Goal: Task Accomplishment & Management: Complete application form

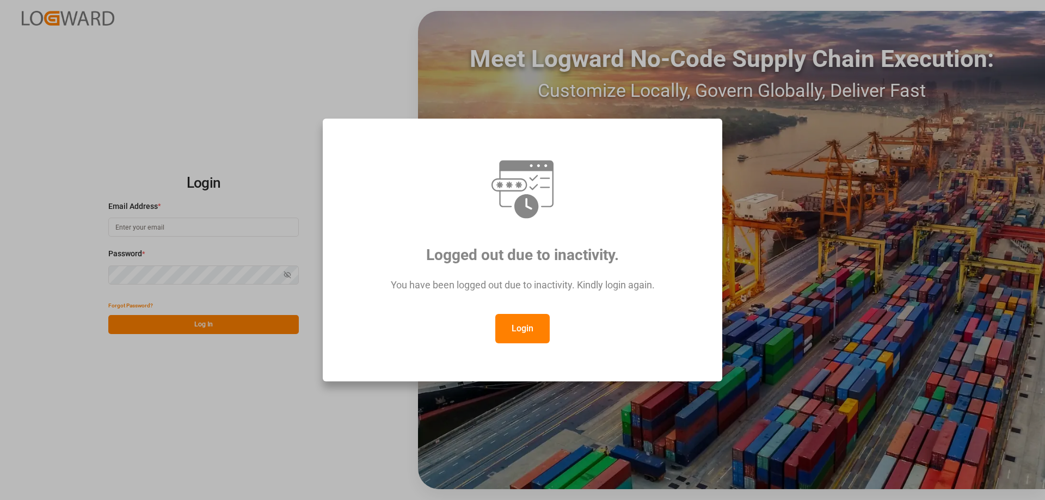
click at [528, 337] on button "Login" at bounding box center [522, 328] width 54 height 29
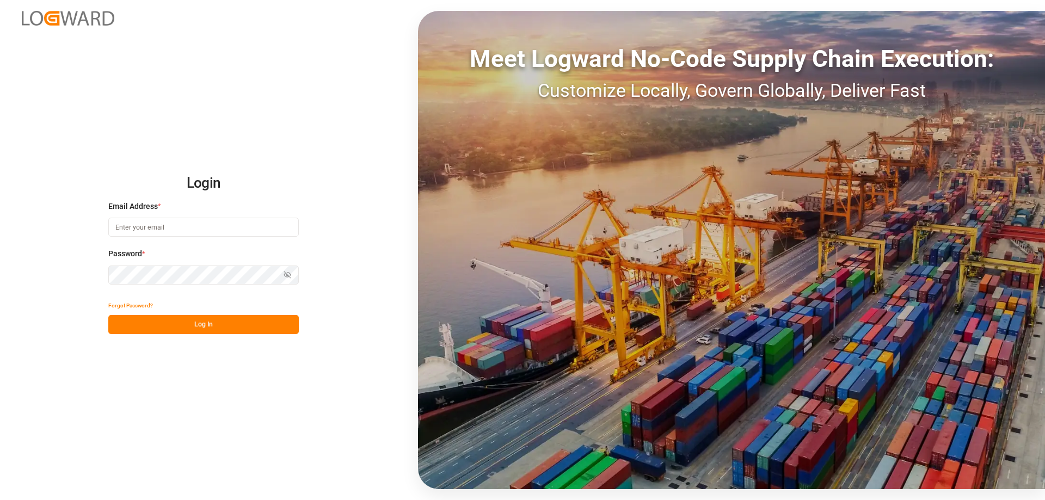
click at [109, 231] on input at bounding box center [203, 227] width 190 height 19
type input "[DOMAIN_NAME][EMAIL_ADDRESS][DOMAIN_NAME]"
click at [189, 329] on button "Log In" at bounding box center [203, 324] width 190 height 19
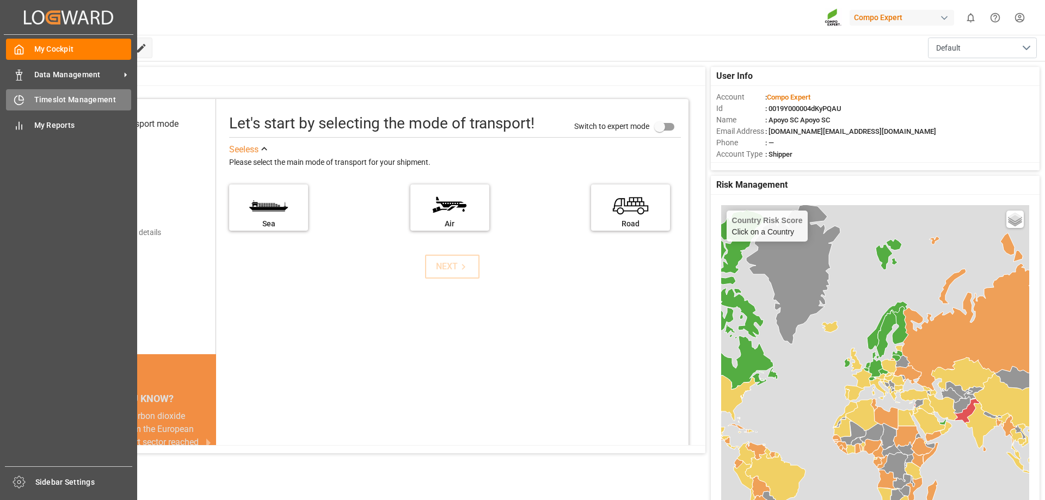
click at [21, 97] on icon at bounding box center [19, 100] width 11 height 11
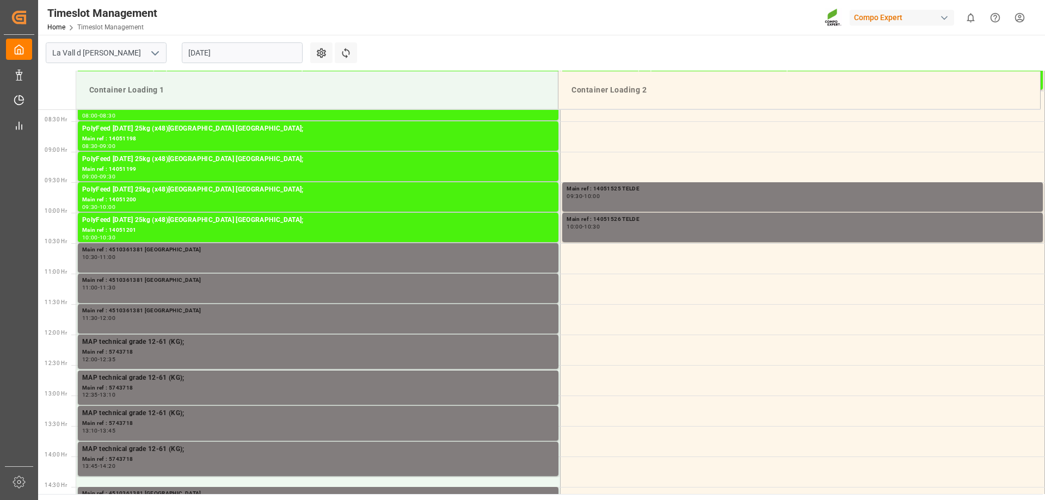
scroll to position [474, 0]
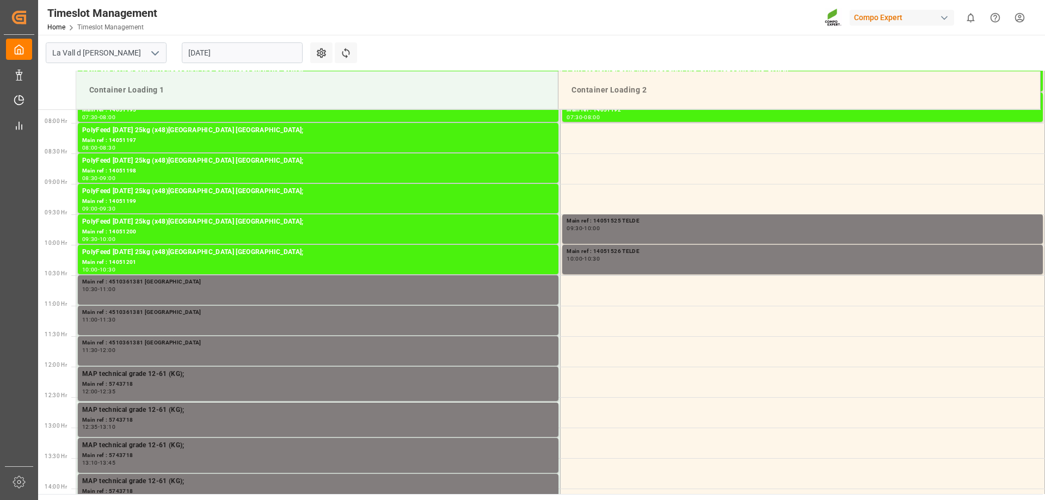
click at [224, 46] on input "[DATE]" at bounding box center [242, 52] width 121 height 21
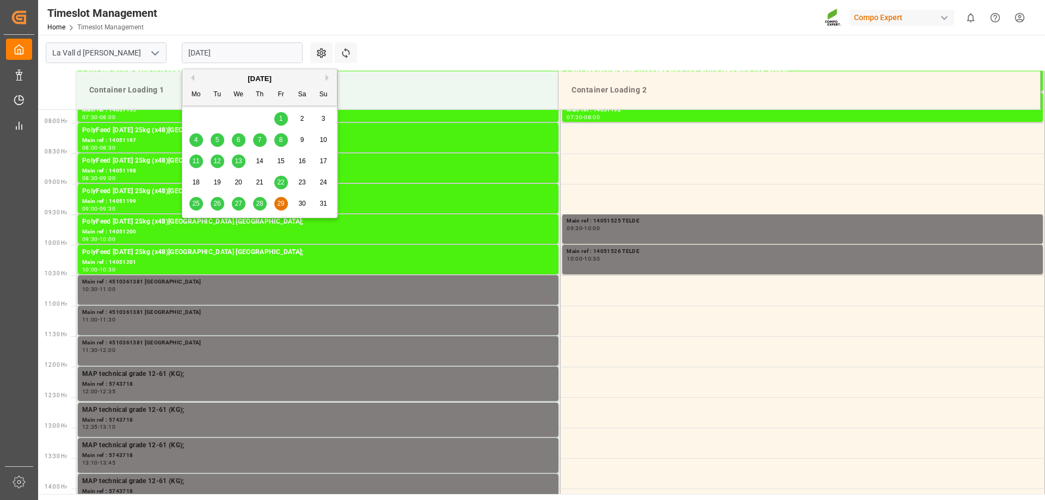
click at [328, 78] on button "Next Month" at bounding box center [328, 78] width 7 height 7
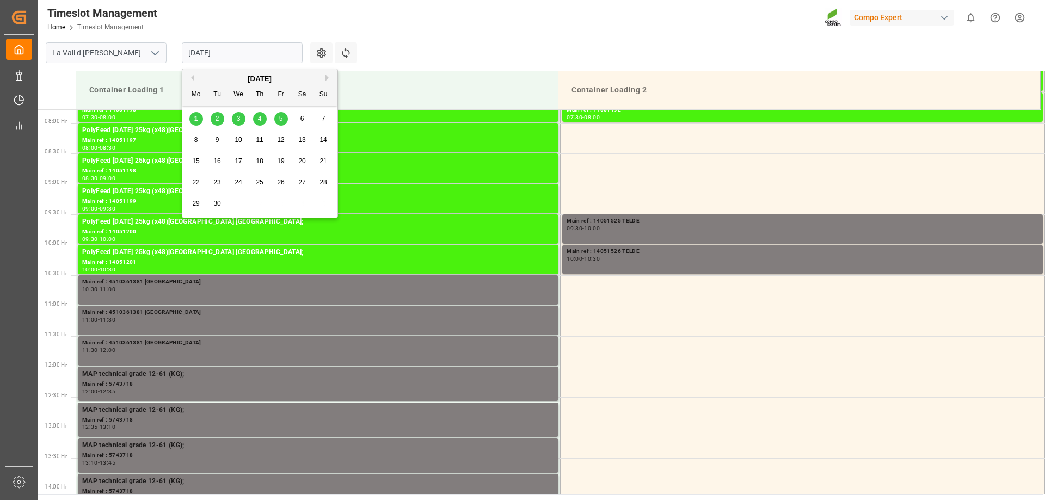
click at [196, 118] on span "1" at bounding box center [196, 119] width 4 height 8
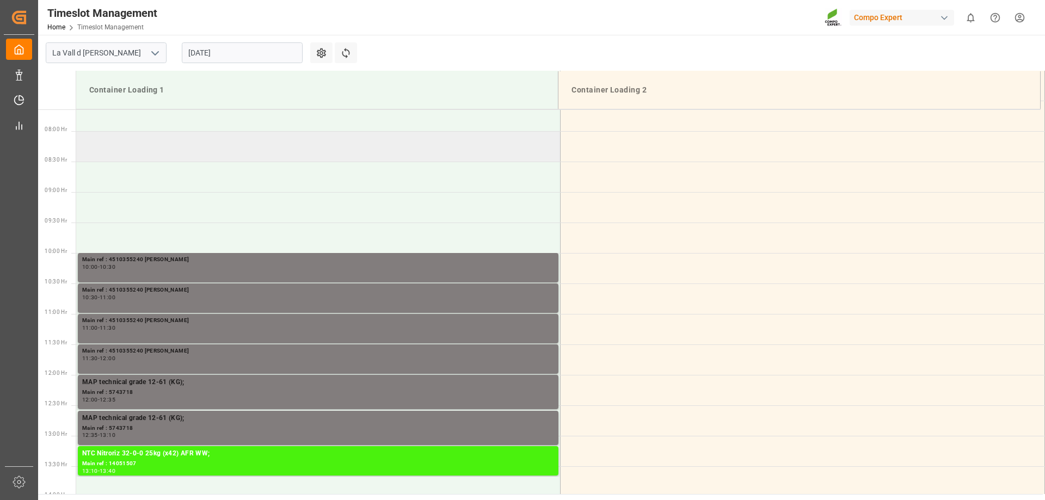
scroll to position [528, 0]
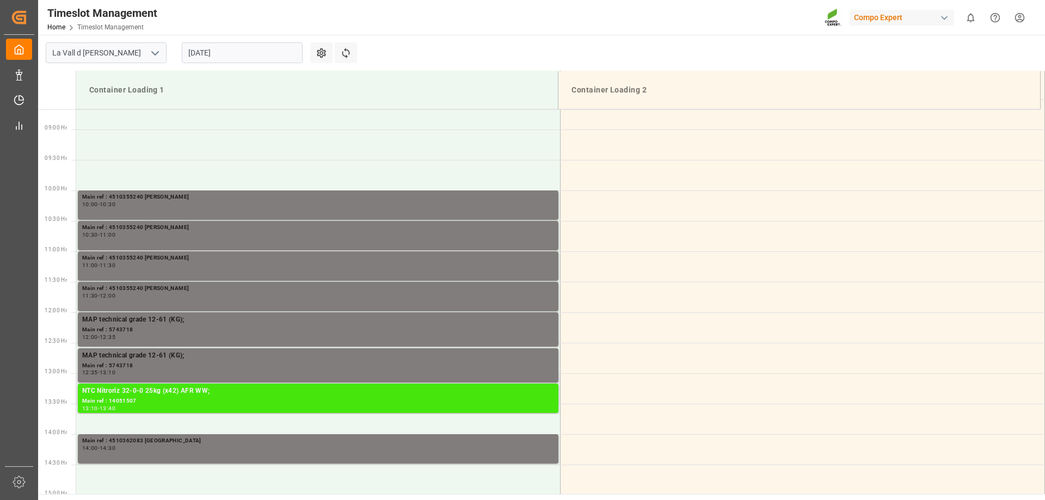
click at [133, 406] on div "13:10 - 13:40" at bounding box center [318, 409] width 472 height 6
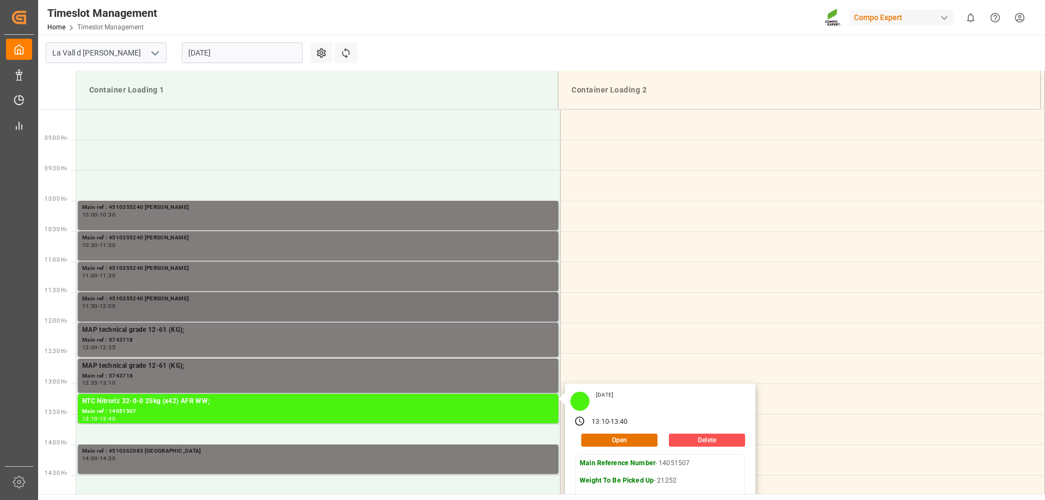
scroll to position [474, 0]
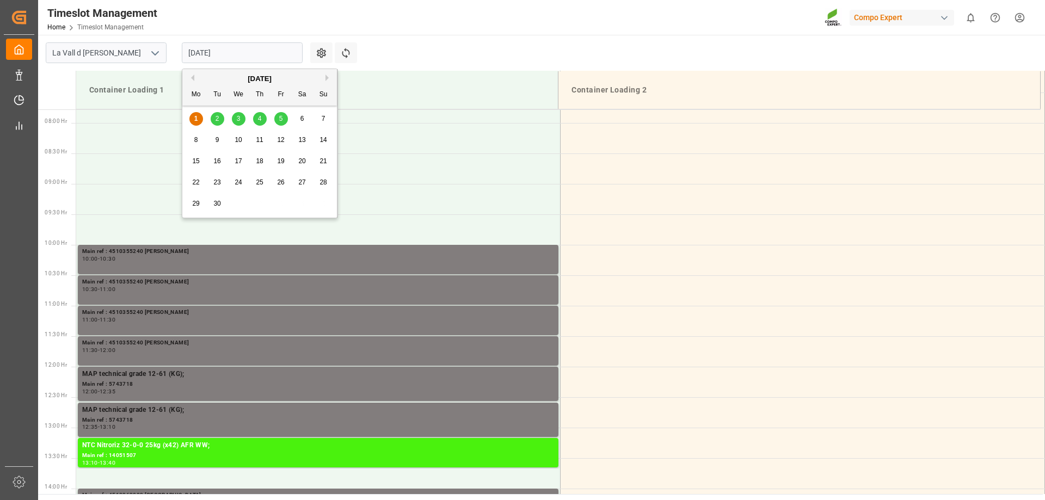
click at [214, 57] on input "[DATE]" at bounding box center [242, 52] width 121 height 21
click at [219, 121] on div "2" at bounding box center [218, 119] width 14 height 13
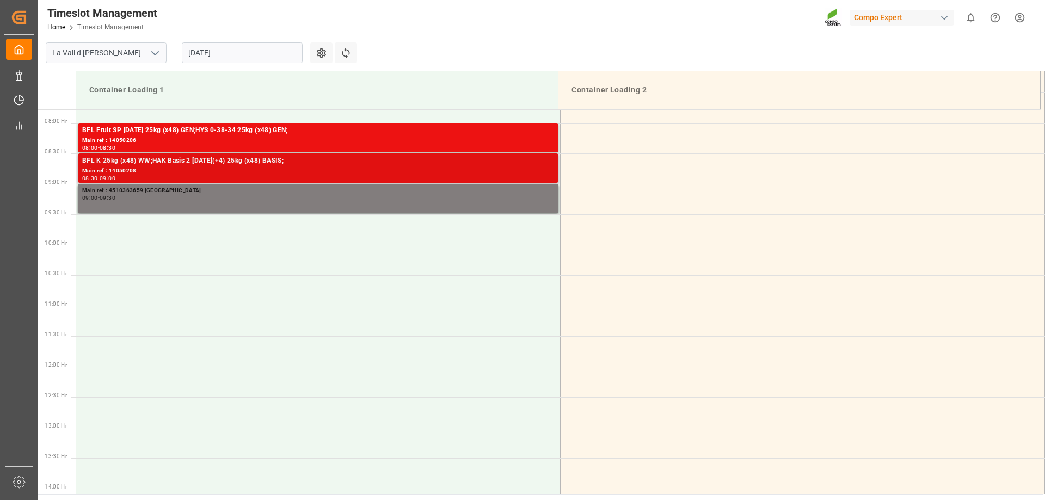
scroll to position [365, 0]
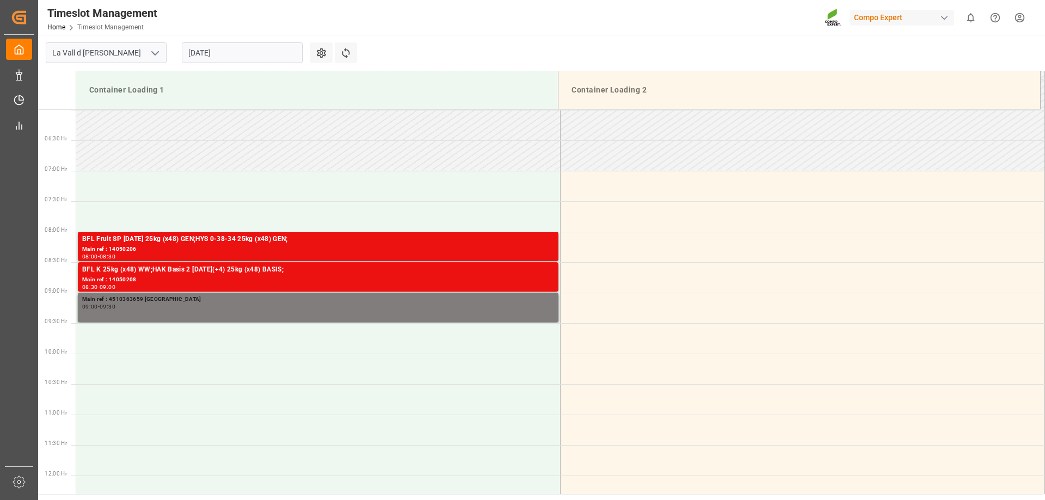
click at [209, 45] on input "[DATE]" at bounding box center [242, 52] width 121 height 21
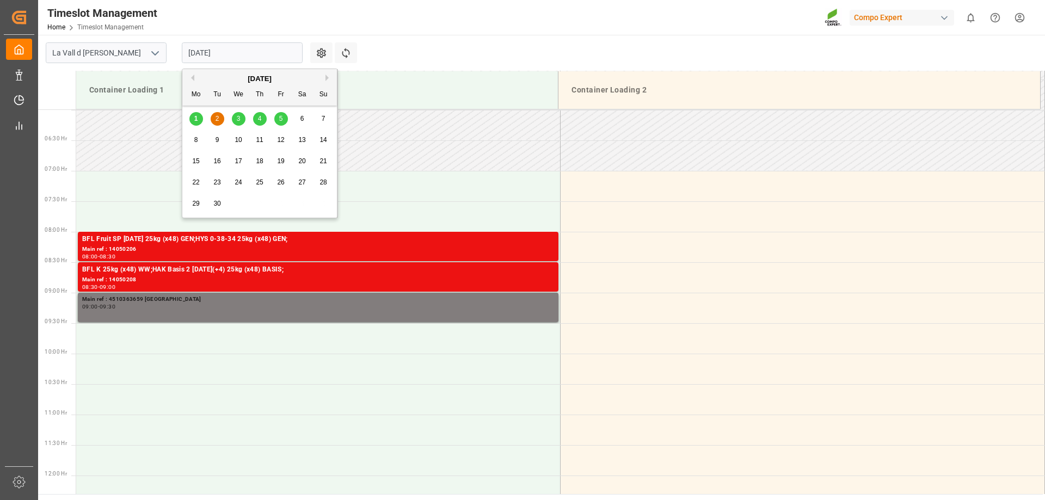
click at [196, 120] on span "1" at bounding box center [196, 119] width 4 height 8
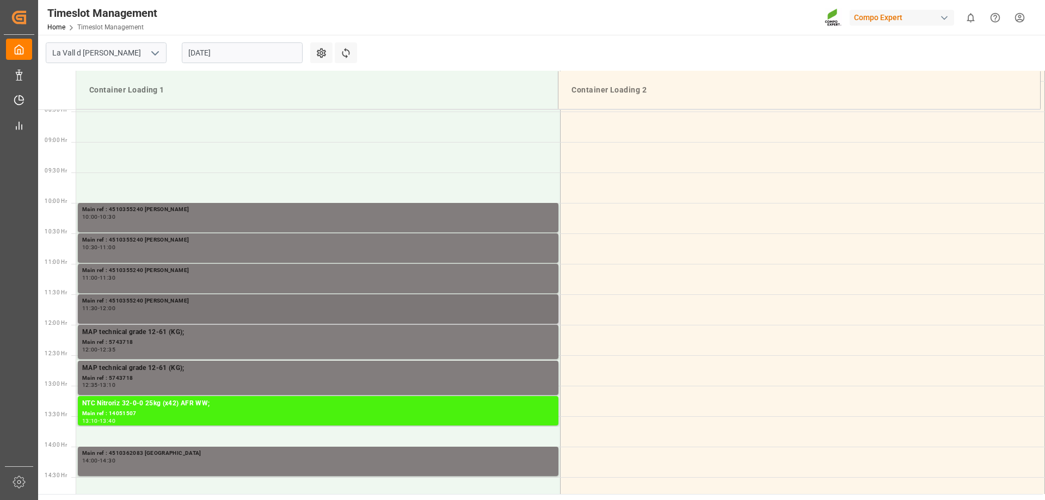
scroll to position [535, 0]
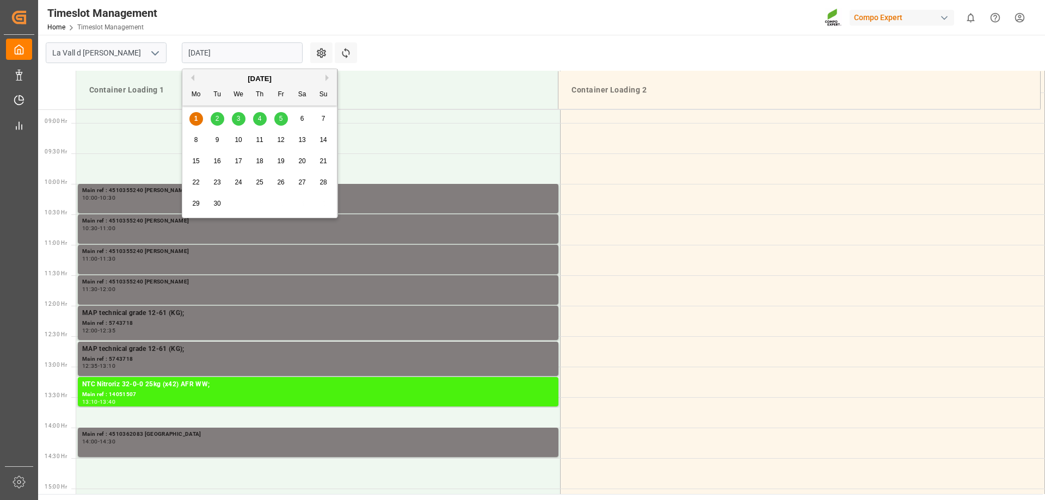
click at [226, 55] on input "[DATE]" at bounding box center [242, 52] width 121 height 21
click at [256, 108] on div "[DATE] Mo Tu We Th Fr Sa Su 1 2 3 4 5 6 7 8 9 10 11 12 13 14 15 16 17 18 19 20 …" at bounding box center [259, 143] width 155 height 149
click at [264, 124] on div "4" at bounding box center [260, 119] width 14 height 13
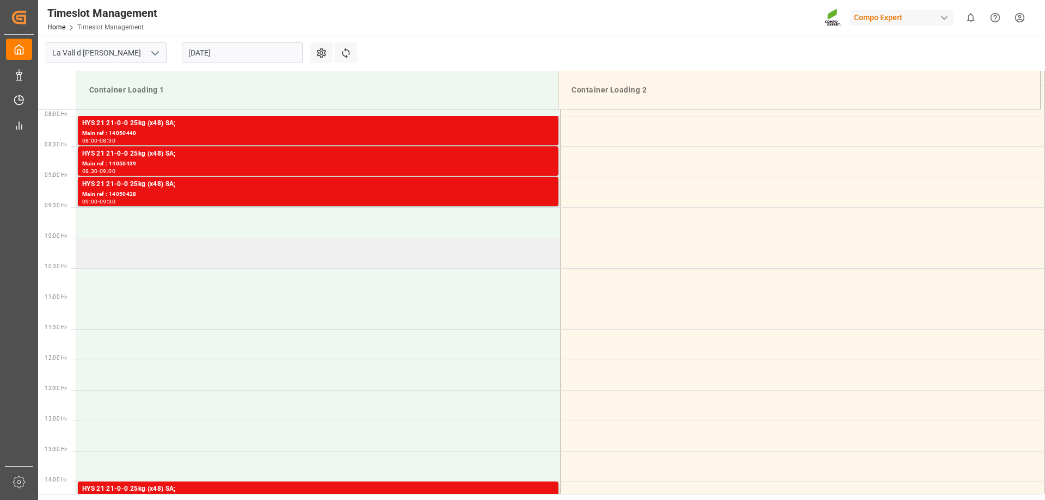
scroll to position [487, 0]
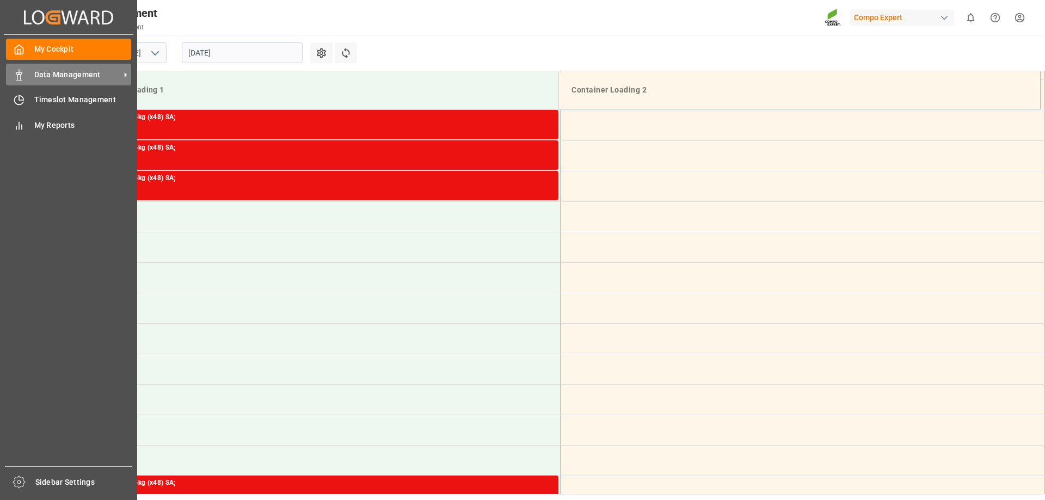
click at [73, 79] on span "Data Management" at bounding box center [77, 74] width 86 height 11
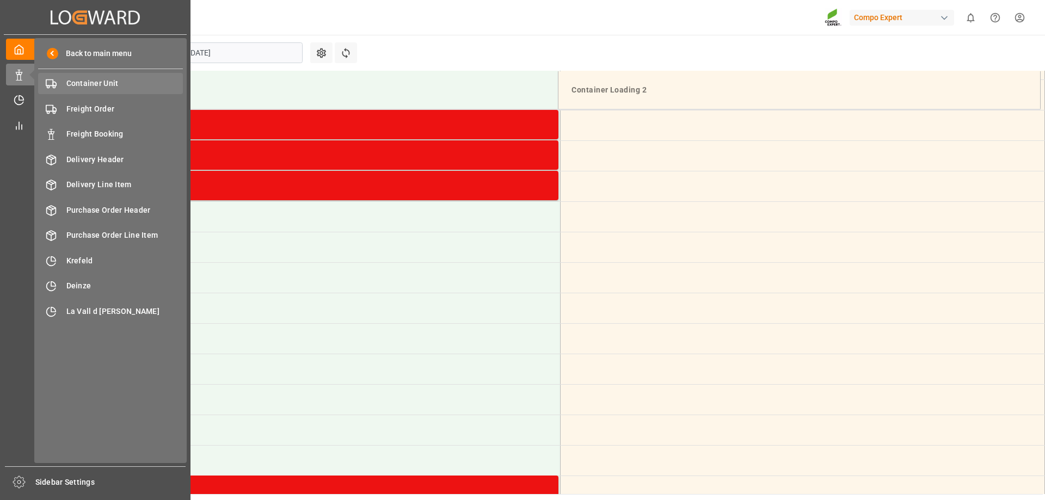
click at [115, 88] on span "Container Unit" at bounding box center [124, 83] width 117 height 11
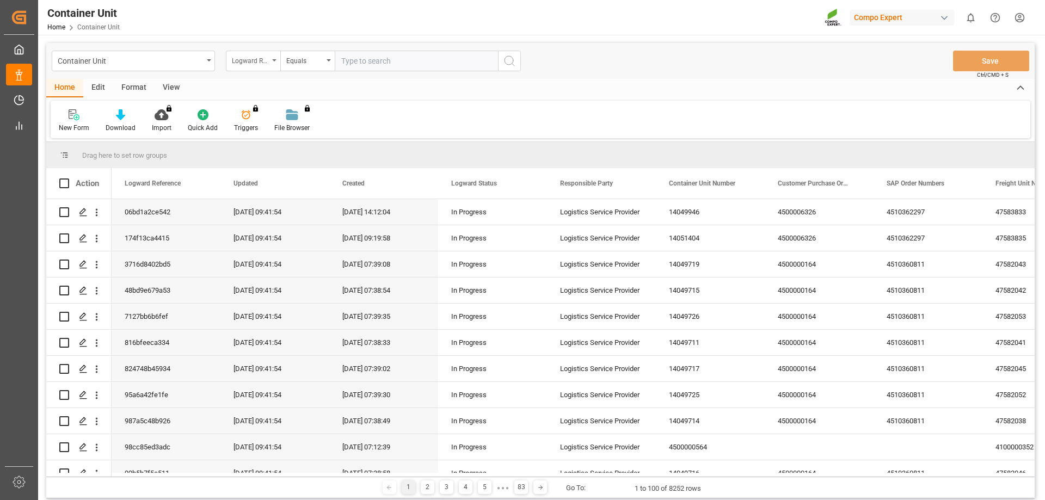
click at [241, 58] on div "Logward Reference" at bounding box center [250, 59] width 37 height 13
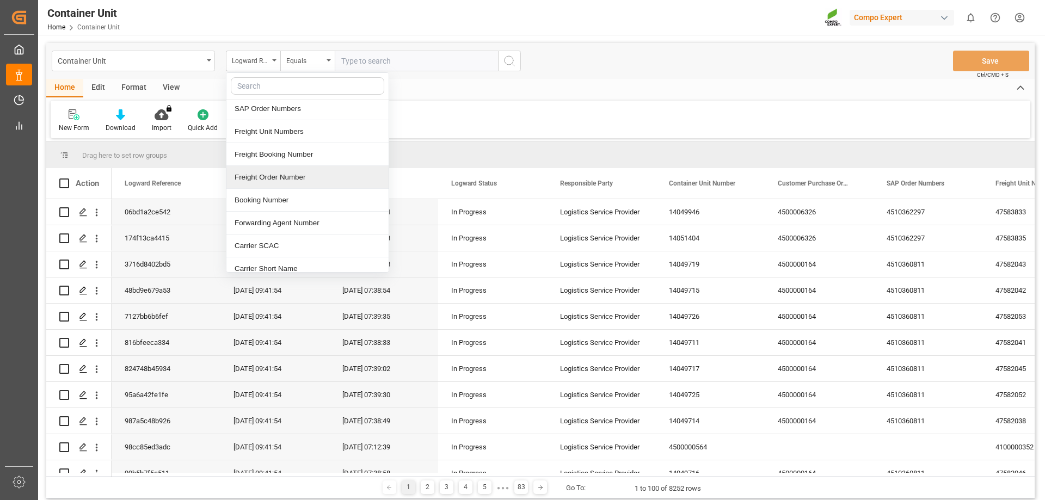
scroll to position [163, 0]
click at [270, 153] on div "Freight Booking Number" at bounding box center [307, 153] width 162 height 23
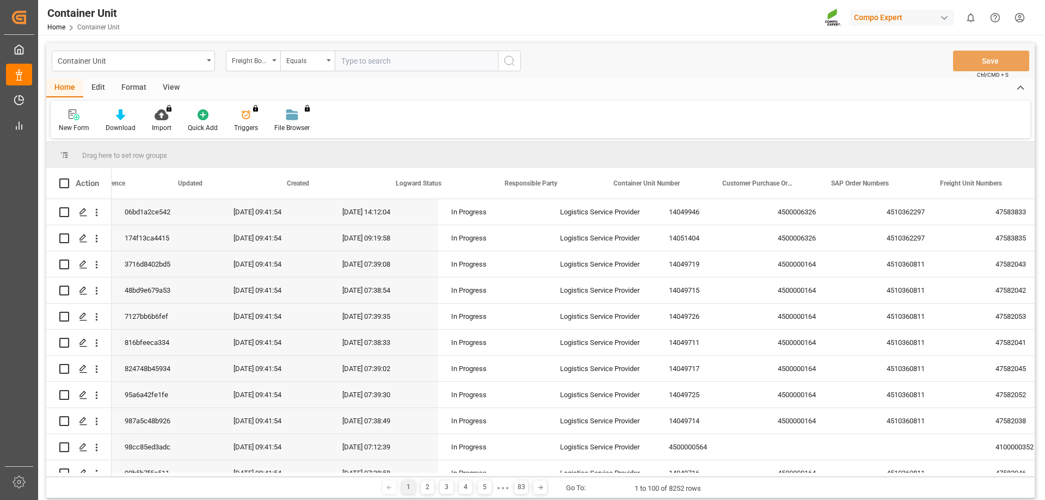
scroll to position [0, 804]
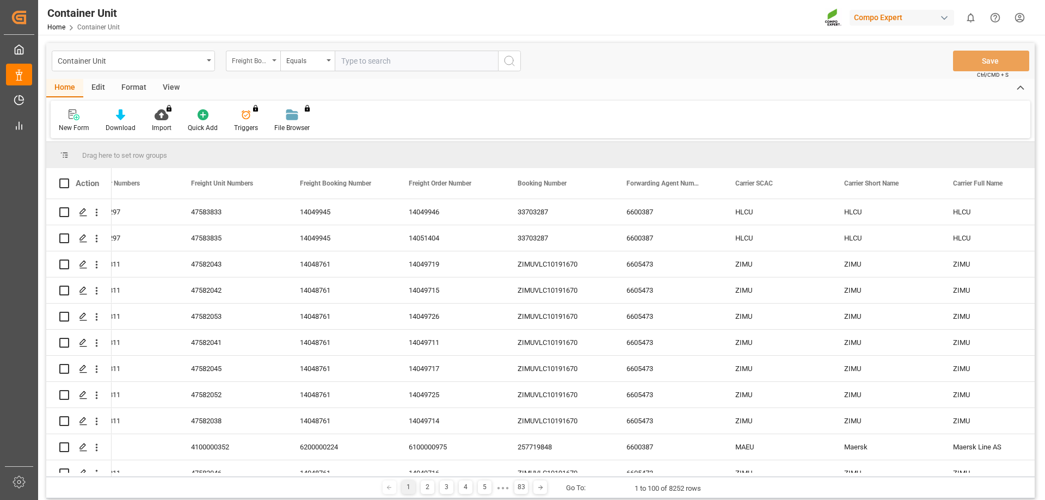
click at [263, 60] on div "Freight Booking Number" at bounding box center [250, 59] width 37 height 13
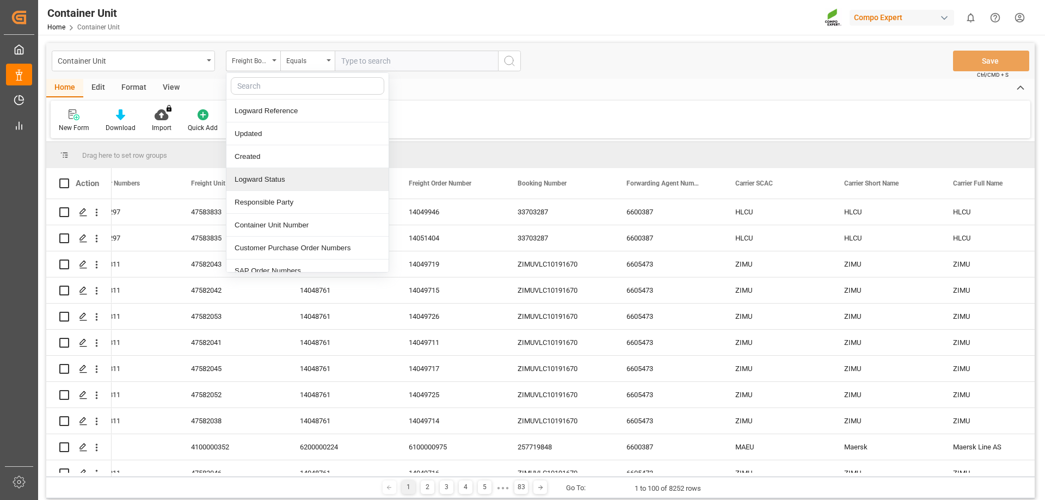
scroll to position [109, 0]
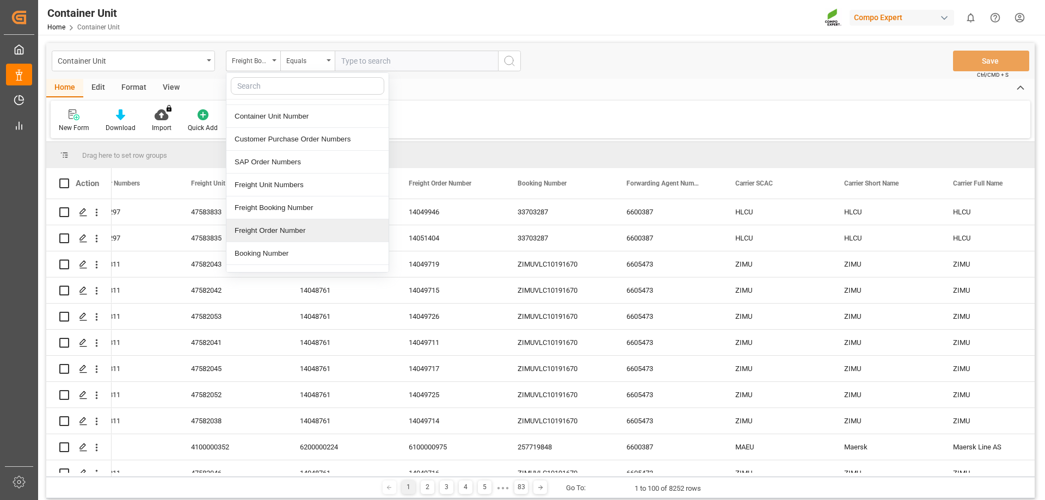
click at [264, 221] on div "Freight Order Number" at bounding box center [307, 230] width 162 height 23
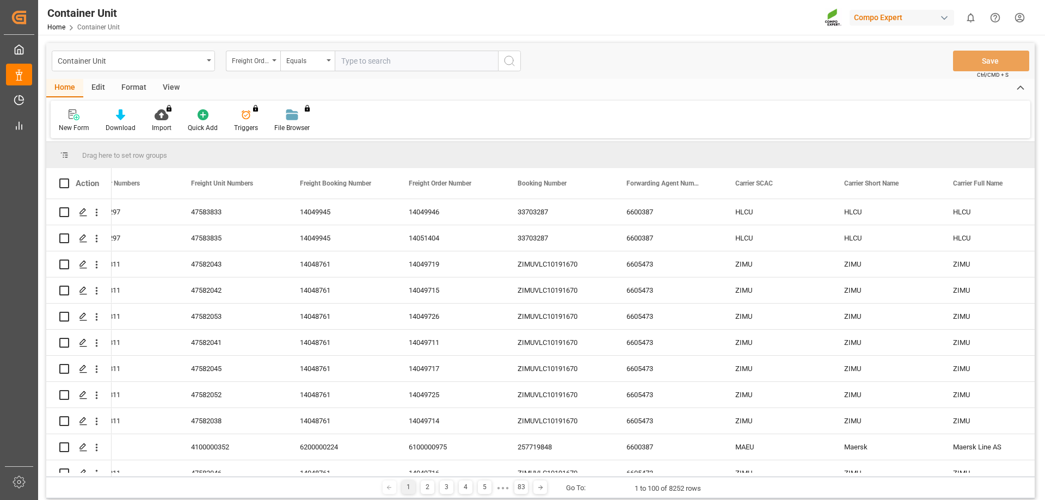
click at [357, 58] on input "text" at bounding box center [416, 61] width 163 height 21
type input "14051727"
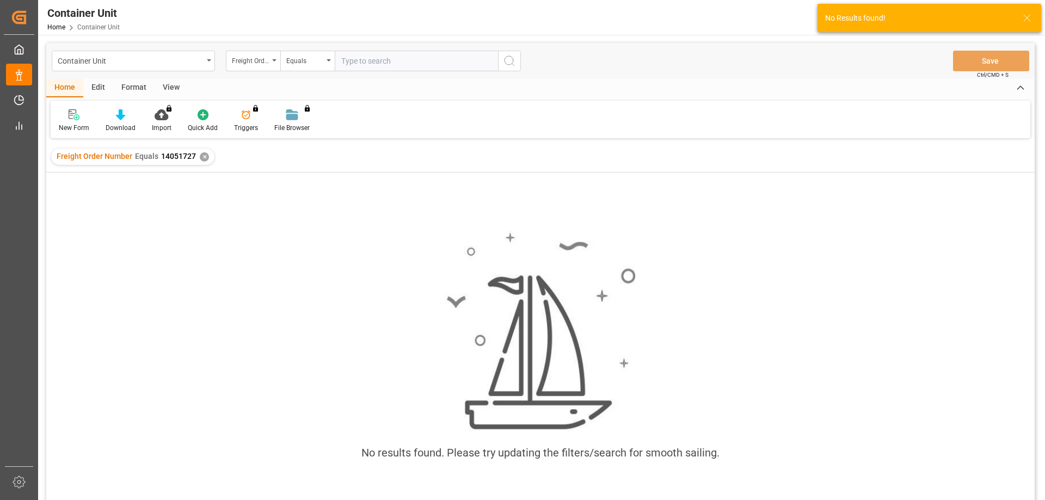
click at [206, 157] on div "✕" at bounding box center [204, 156] width 9 height 9
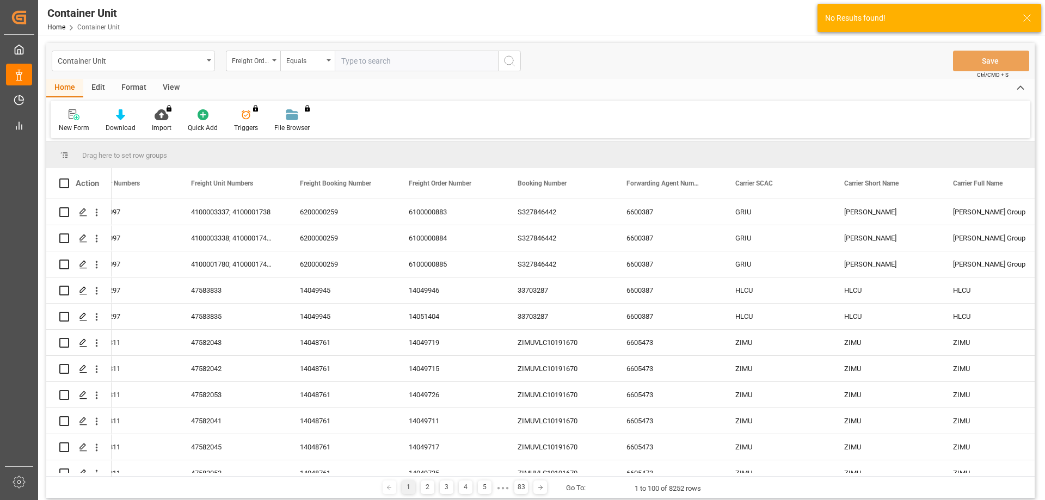
click at [267, 66] on div "Freight Order Number" at bounding box center [253, 61] width 54 height 21
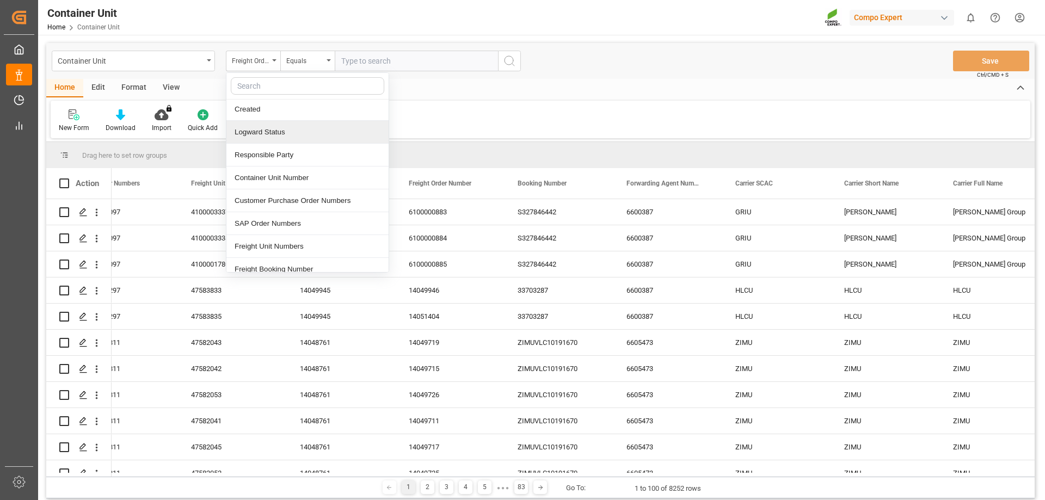
scroll to position [109, 0]
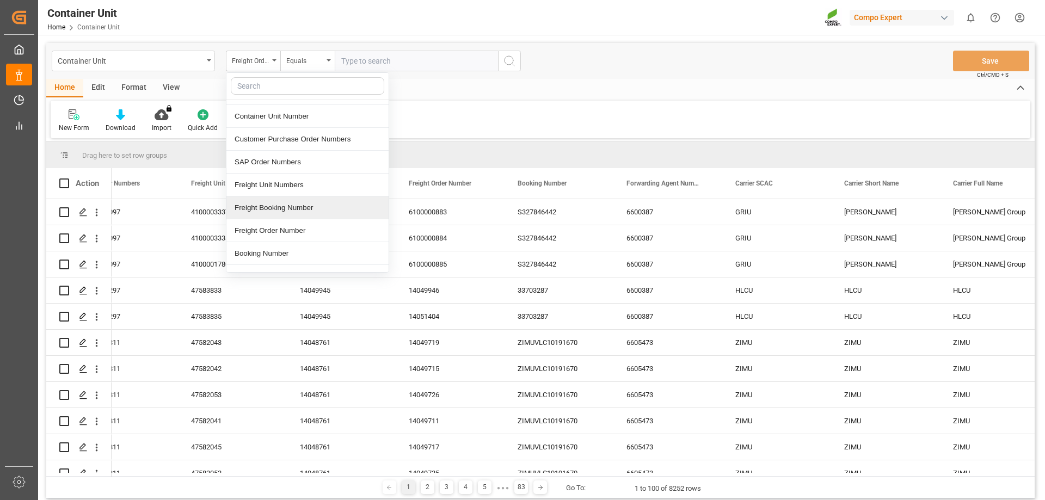
click at [268, 204] on div "Freight Booking Number" at bounding box center [307, 207] width 162 height 23
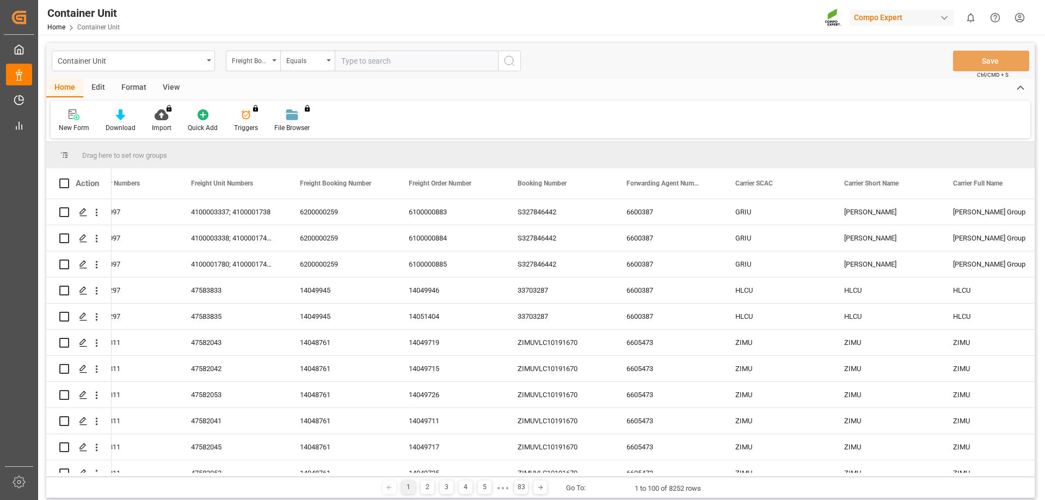
click at [372, 68] on input "text" at bounding box center [416, 61] width 163 height 21
type input "14051726"
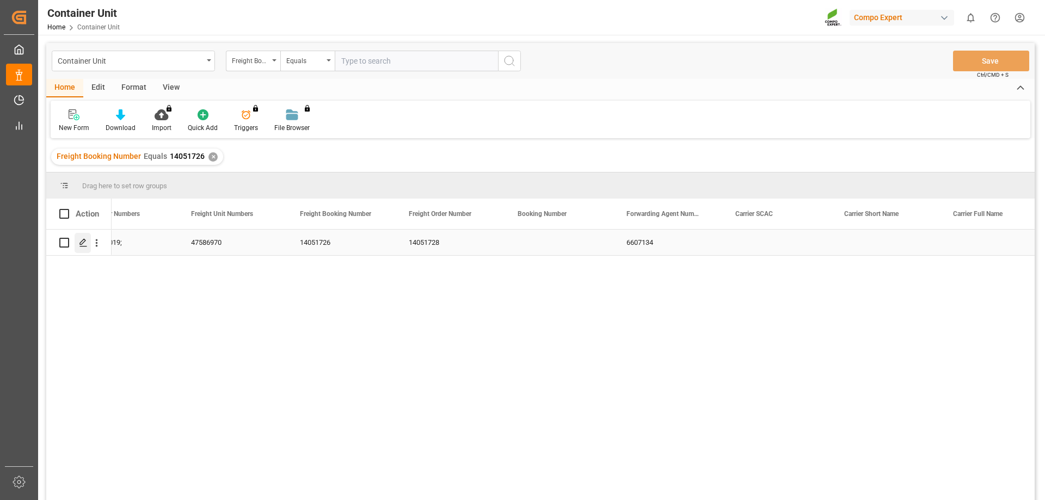
click at [84, 242] on icon "Press SPACE to select this row." at bounding box center [83, 242] width 9 height 9
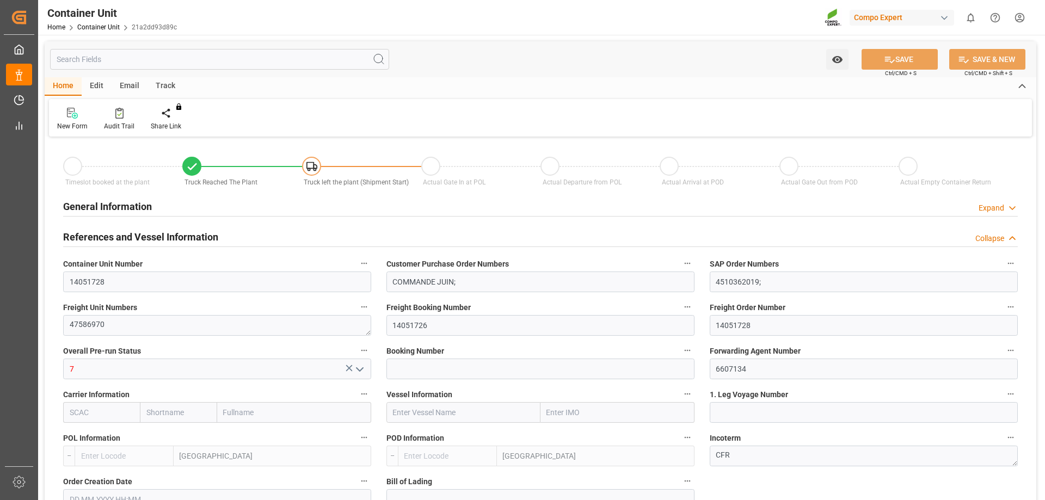
type input "ESVLC"
type input "TNTUN"
type input "0"
type input "57"
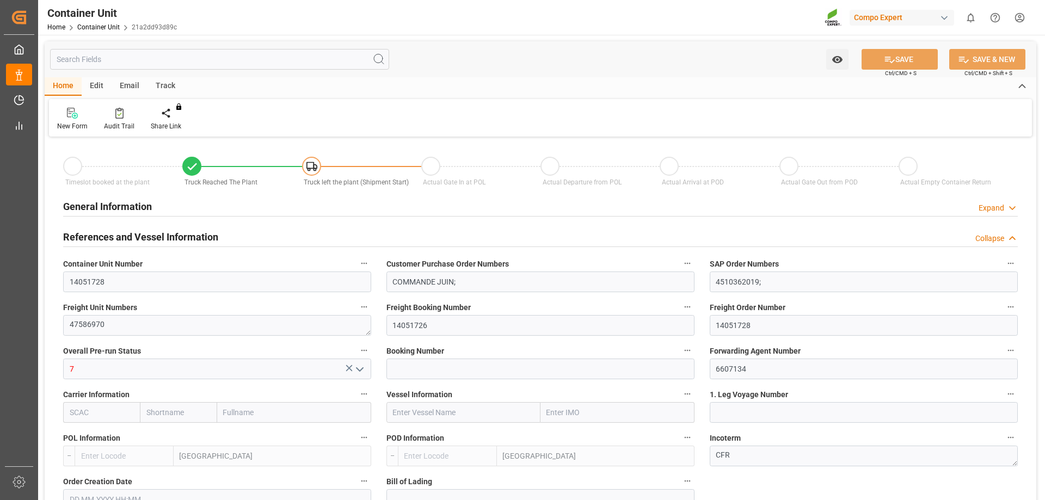
type input "24576"
type input "[DATE] 14:26"
type input "[DATE] 14:29"
type input "[DATE] 14:30"
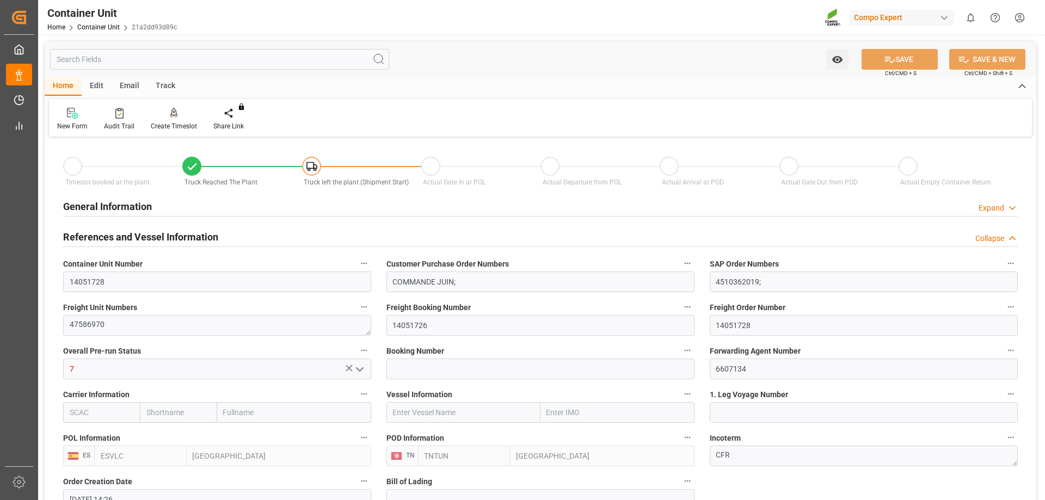
type input "[DATE] 14:55"
type input "[DATE]"
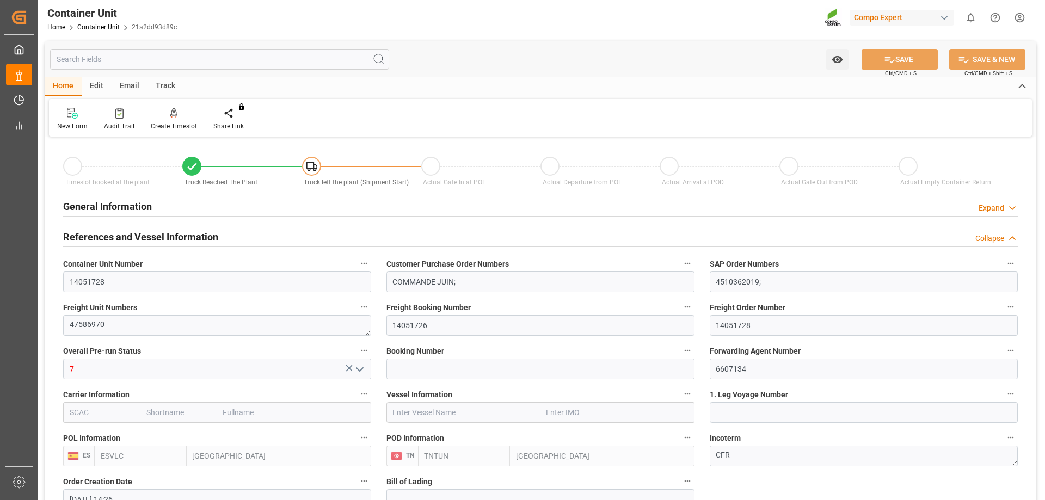
type input "[DATE]"
click at [182, 121] on div "Create Timeslot" at bounding box center [174, 126] width 46 height 10
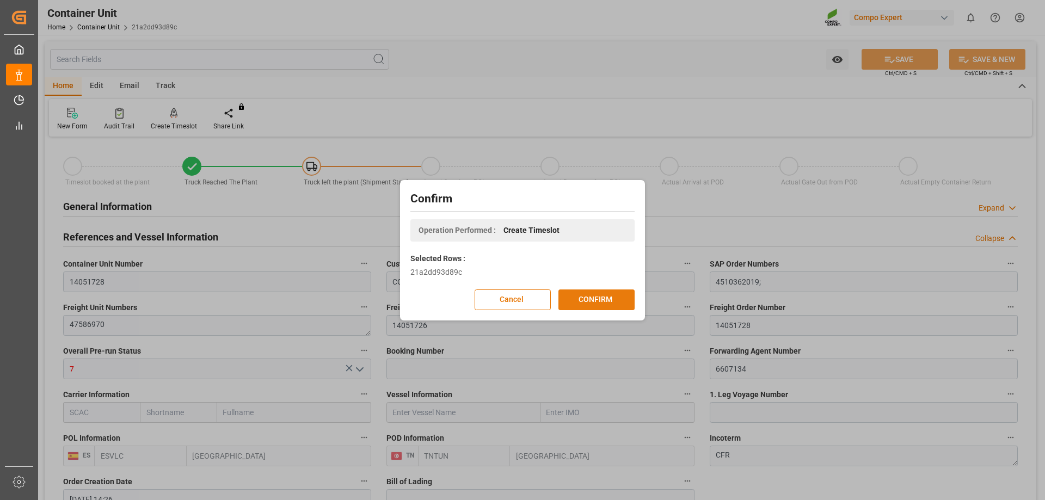
click at [608, 295] on button "CONFIRM" at bounding box center [596, 299] width 76 height 21
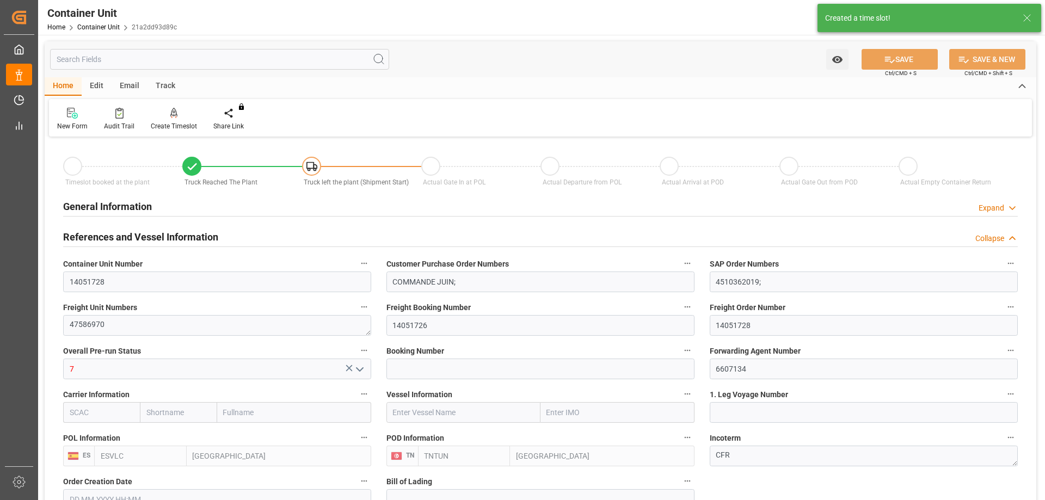
type input "ESVLC"
type input "TNTUN"
type input "0"
type input "57"
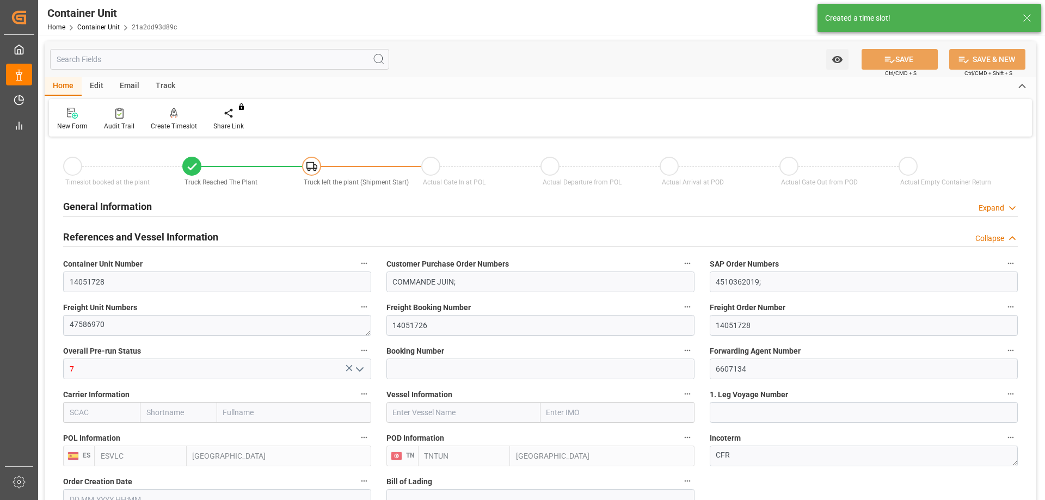
type input "24576"
type input "[DATE] 14:26"
type input "[DATE] 14:29"
type input "[DATE] 14:30"
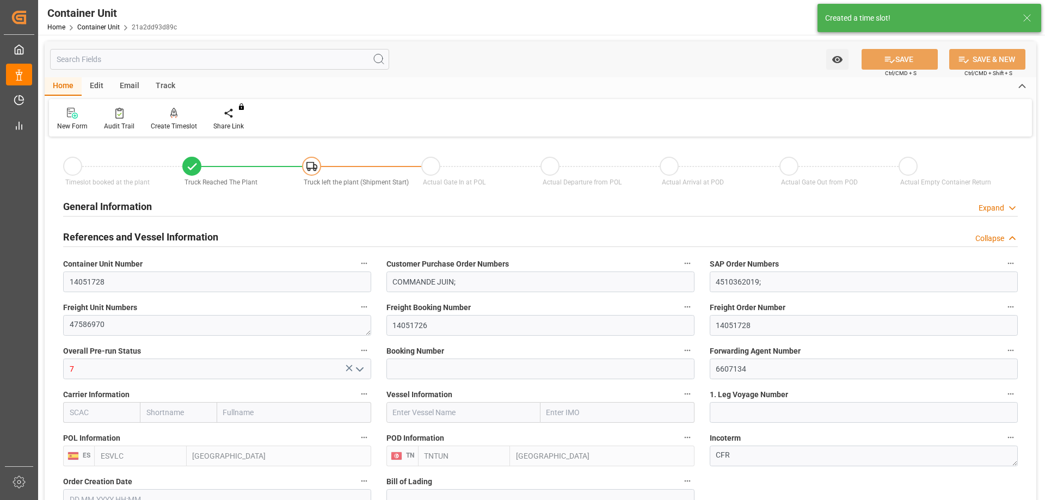
type input "[DATE] 14:55"
type input "[DATE]"
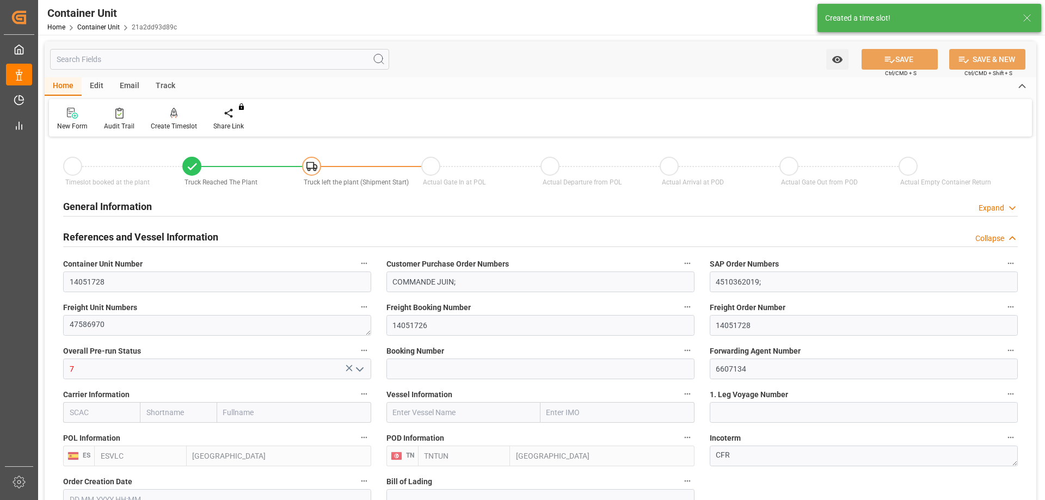
type input "[DATE]"
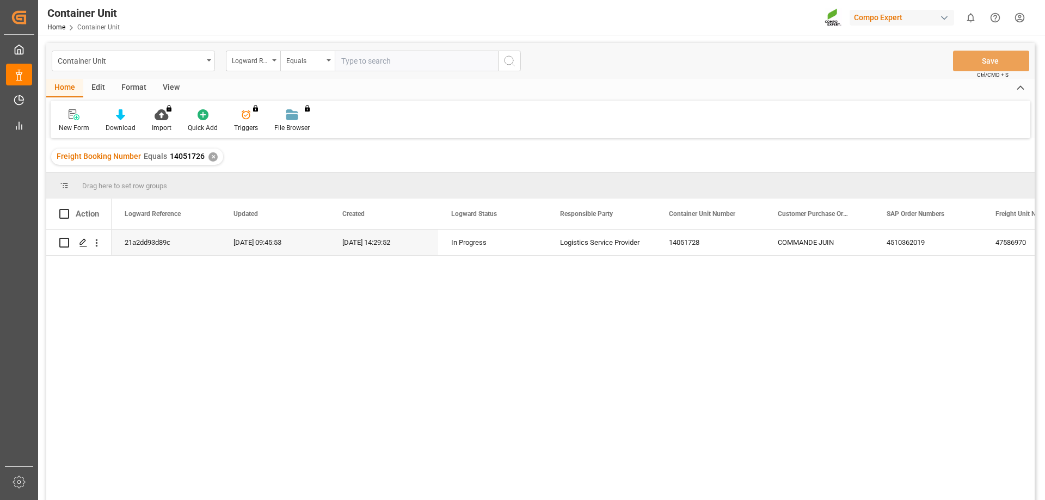
click at [212, 158] on div "✕" at bounding box center [212, 156] width 9 height 9
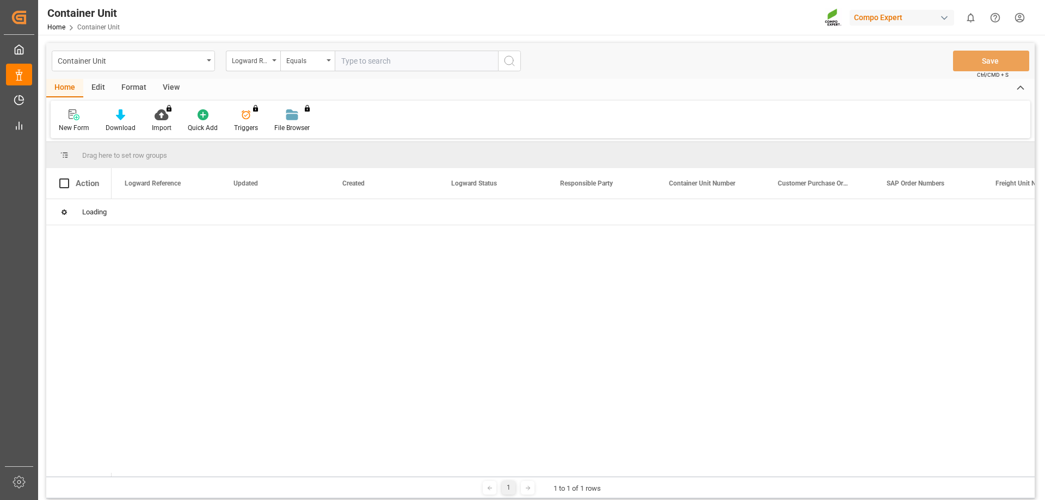
click at [256, 67] on div "Logward Reference" at bounding box center [253, 61] width 54 height 21
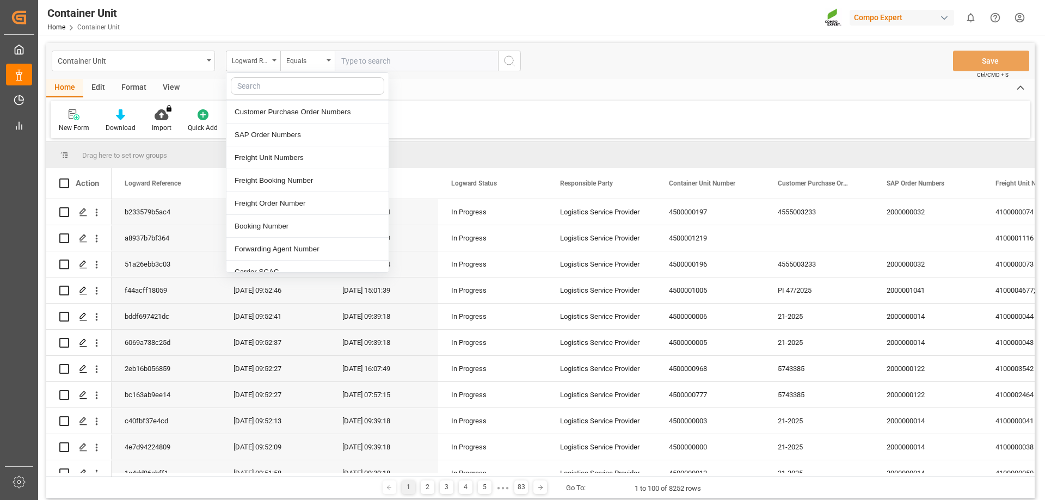
scroll to position [163, 0]
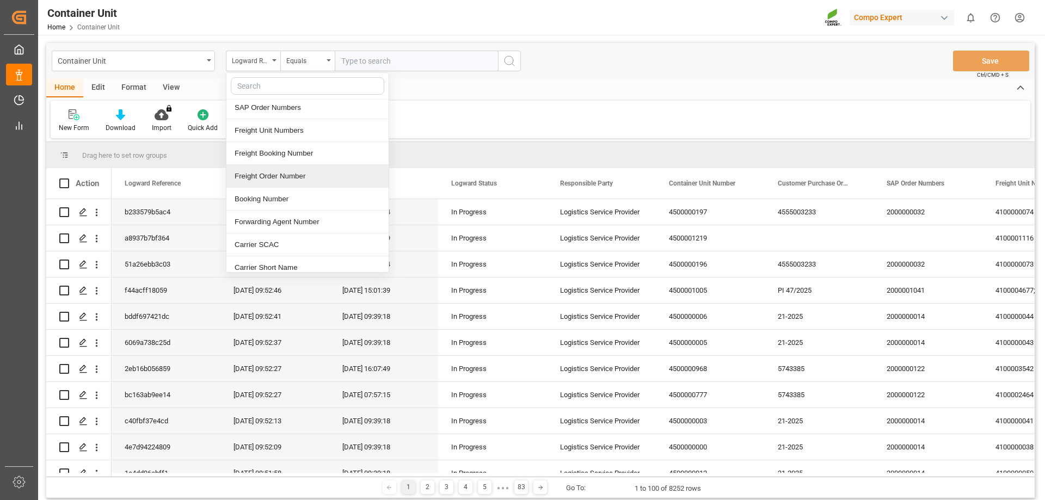
click at [285, 181] on div "Freight Order Number" at bounding box center [307, 176] width 162 height 23
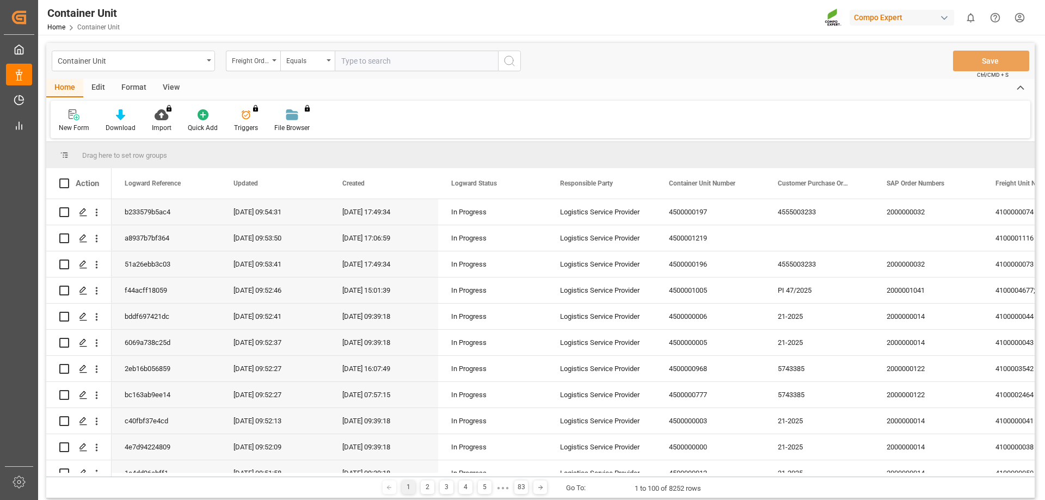
click at [372, 61] on input "text" at bounding box center [416, 61] width 163 height 21
type input "14051726"
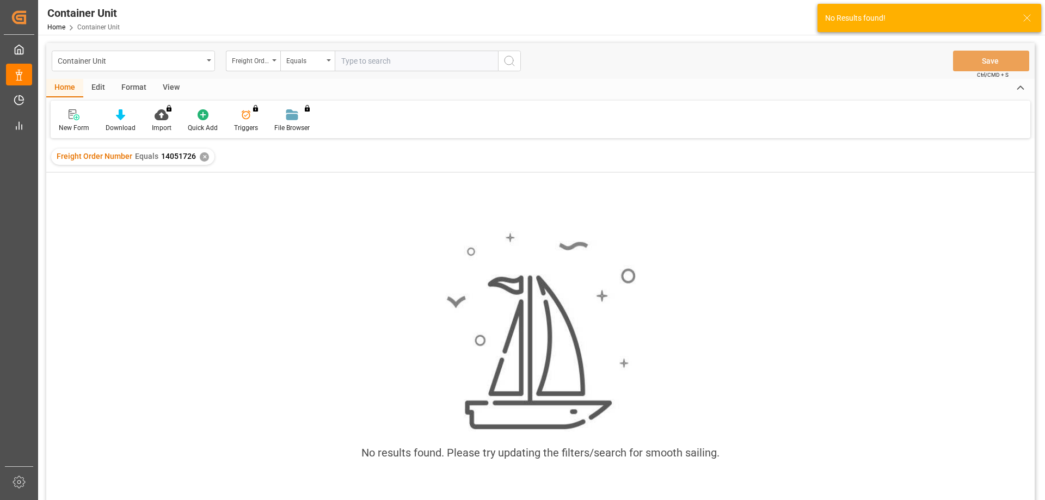
click at [201, 158] on div "✕" at bounding box center [204, 156] width 9 height 9
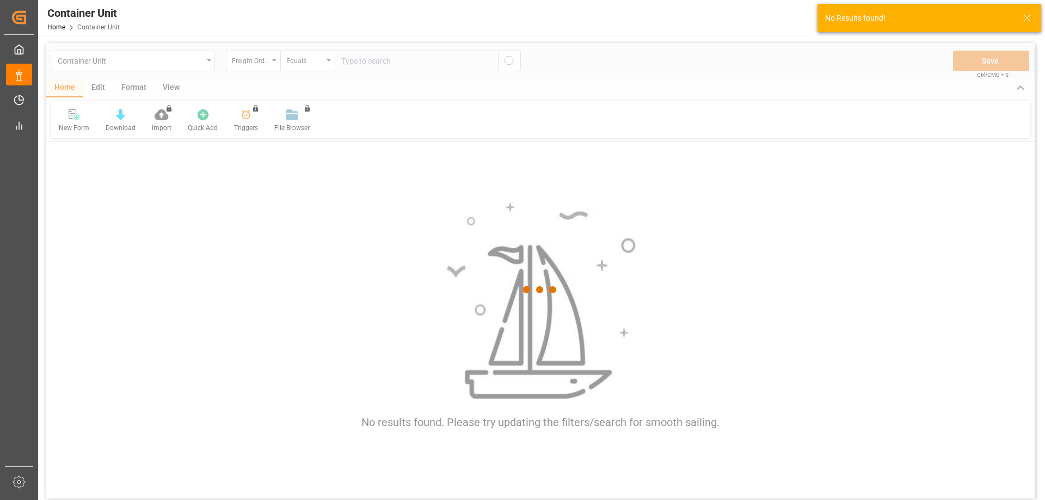
click at [269, 60] on div at bounding box center [540, 289] width 988 height 493
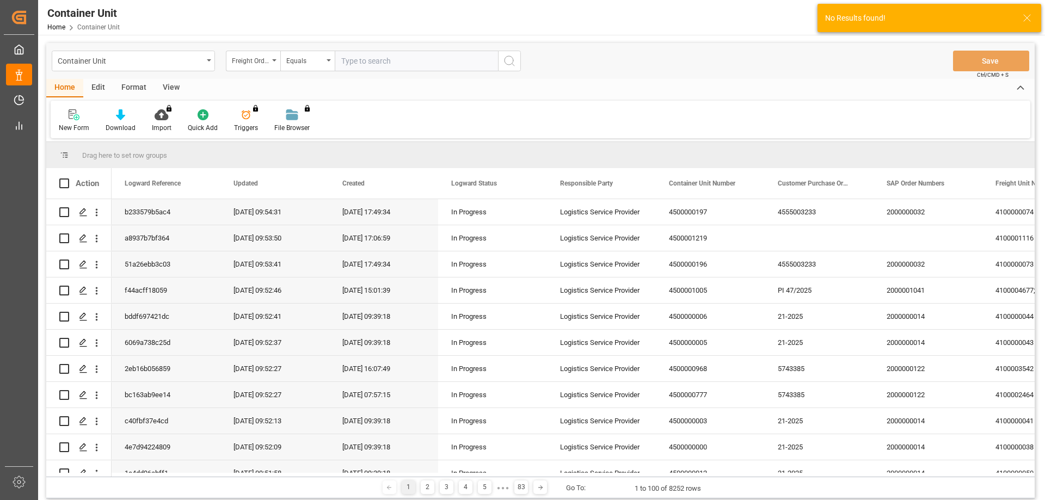
click at [269, 60] on div "Freight Order Number" at bounding box center [253, 61] width 54 height 21
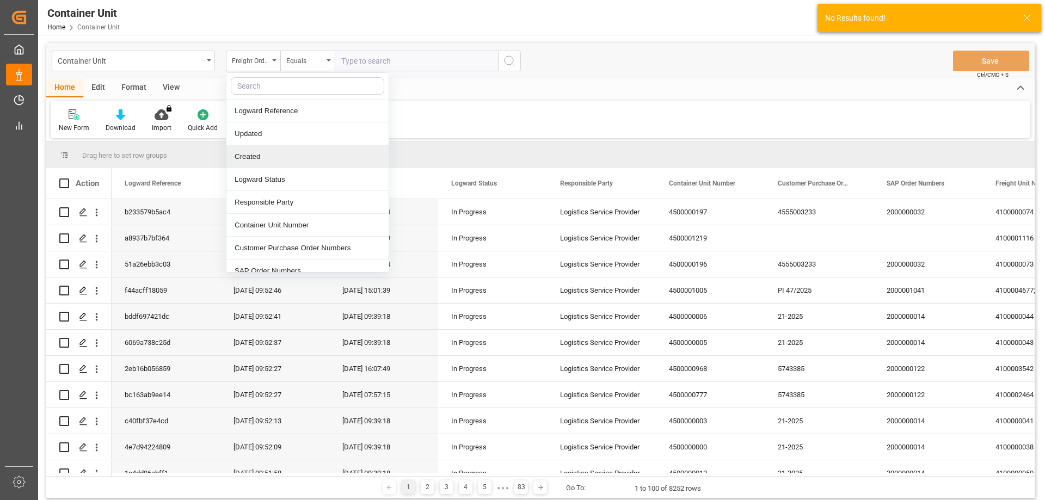
scroll to position [109, 0]
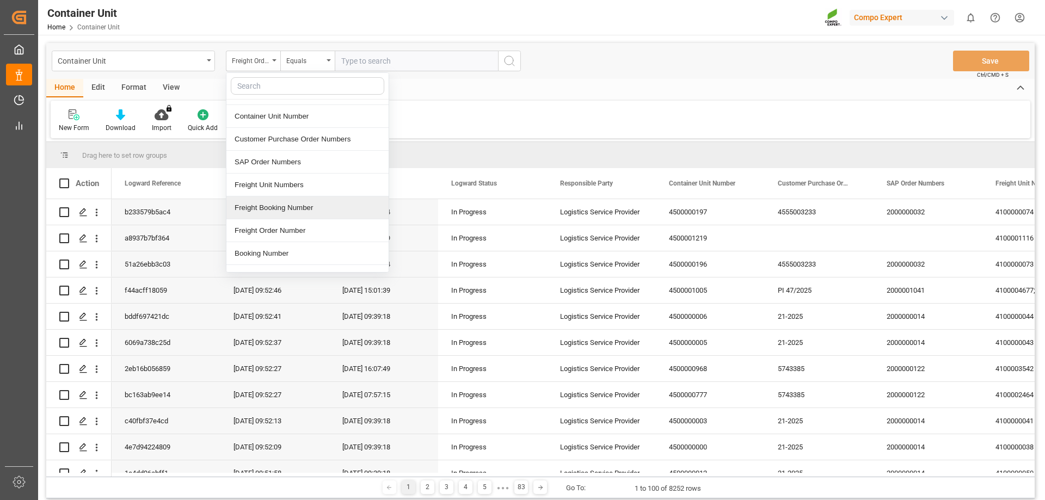
click at [299, 209] on div "Freight Booking Number" at bounding box center [307, 207] width 162 height 23
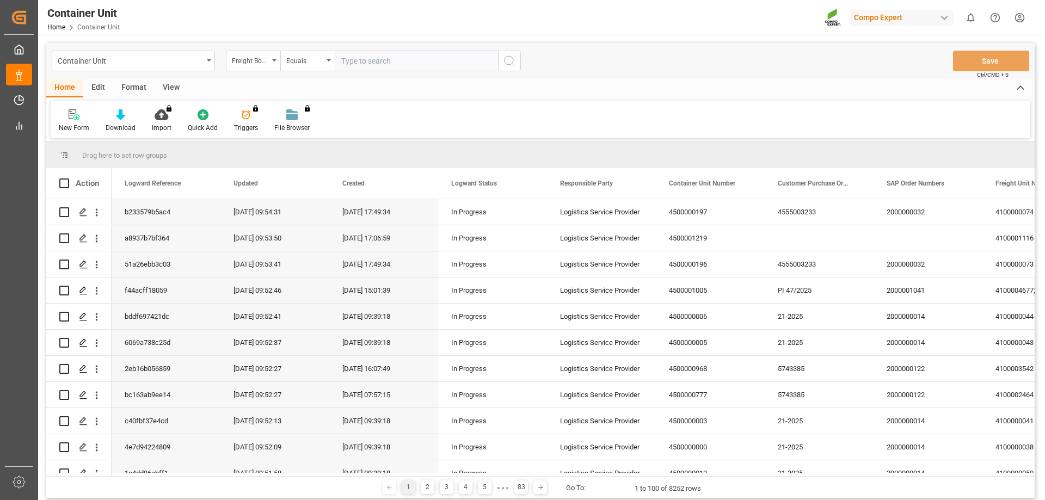
click at [374, 48] on div "Container Unit Freight Booking Number Equals Save Ctrl/CMD + S" at bounding box center [540, 61] width 988 height 36
click at [366, 65] on input "text" at bounding box center [416, 61] width 163 height 21
type input "14051726"
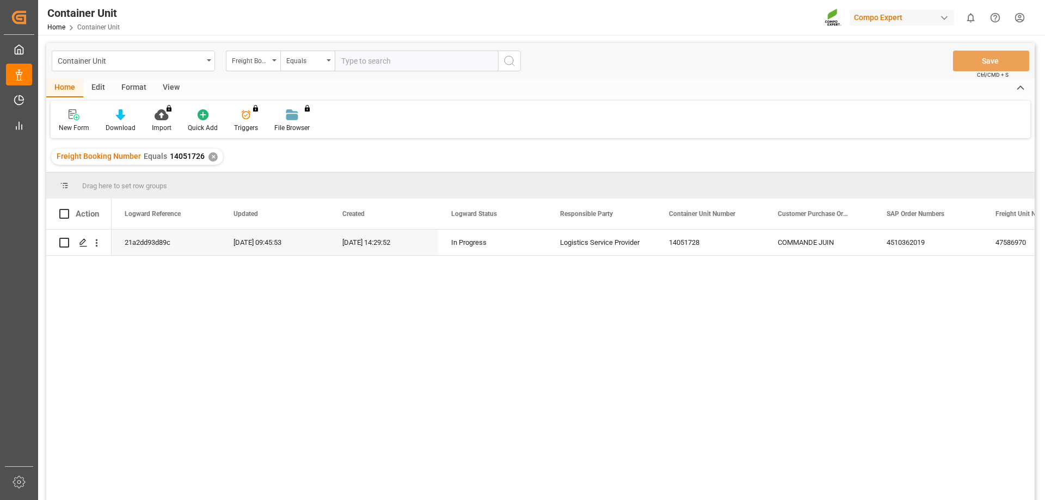
click at [210, 159] on div "✕" at bounding box center [212, 156] width 9 height 9
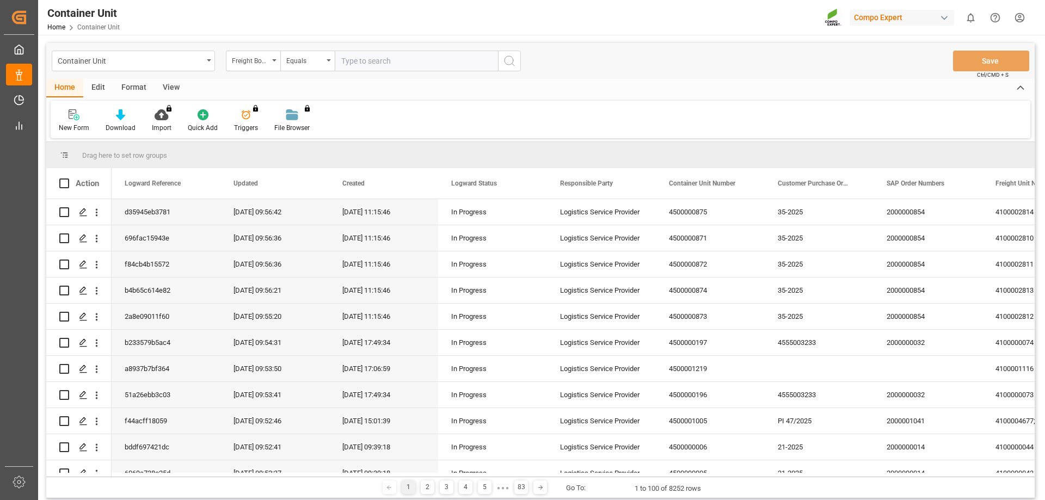
click at [356, 62] on input "text" at bounding box center [416, 61] width 163 height 21
type input "14051726"
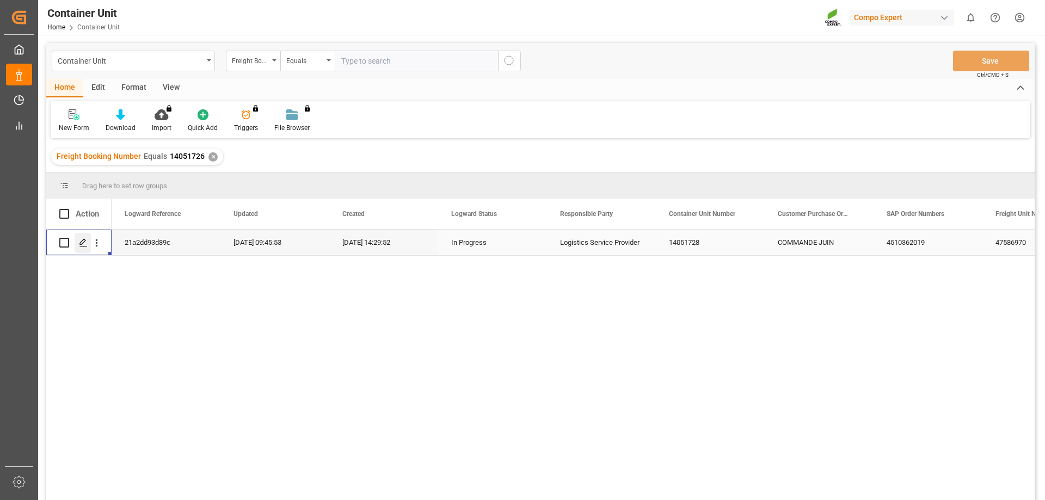
click at [81, 241] on icon "Press SPACE to select this row." at bounding box center [83, 242] width 9 height 9
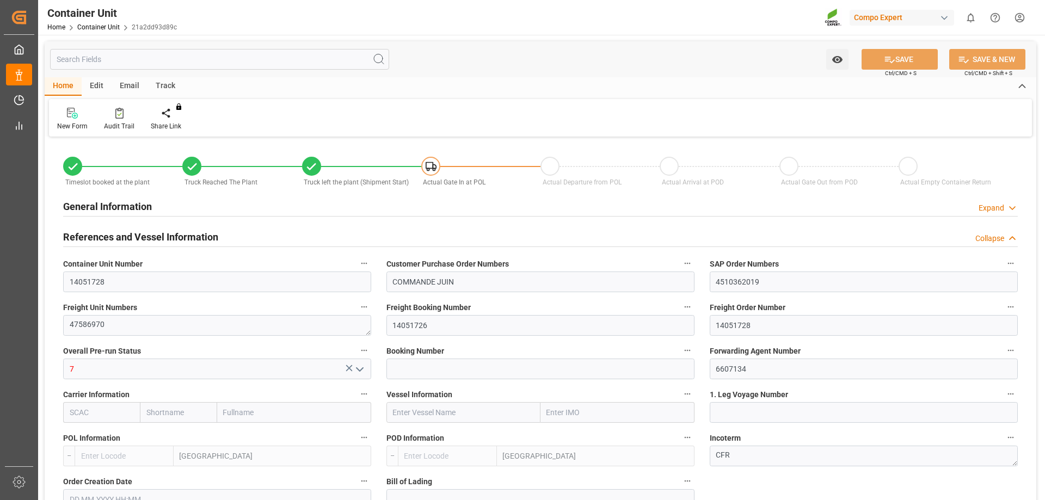
type input "ESVLC"
type input "TNTUN"
type input "0"
type input "57"
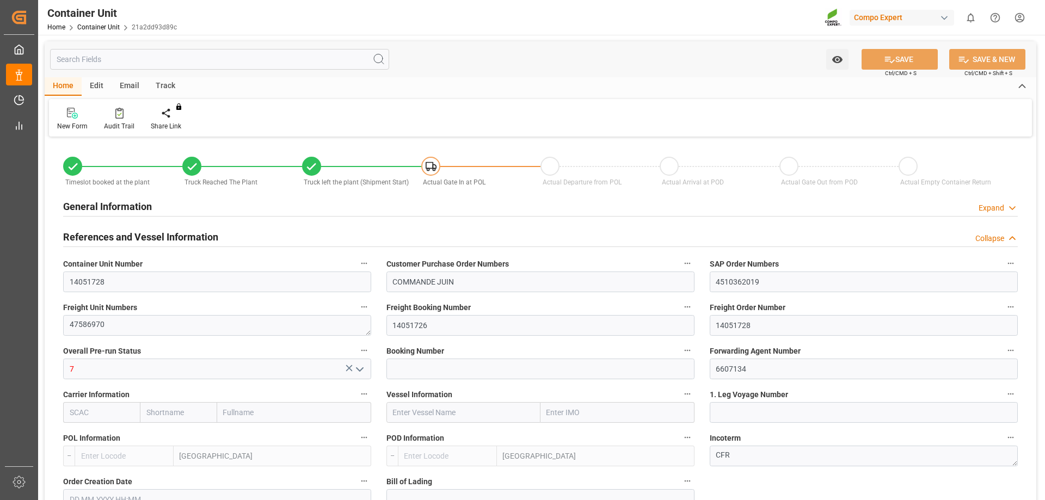
type input "24576"
type input "[DATE] 14:26"
type input "[DATE] 14:29"
type input "[DATE] 14:30"
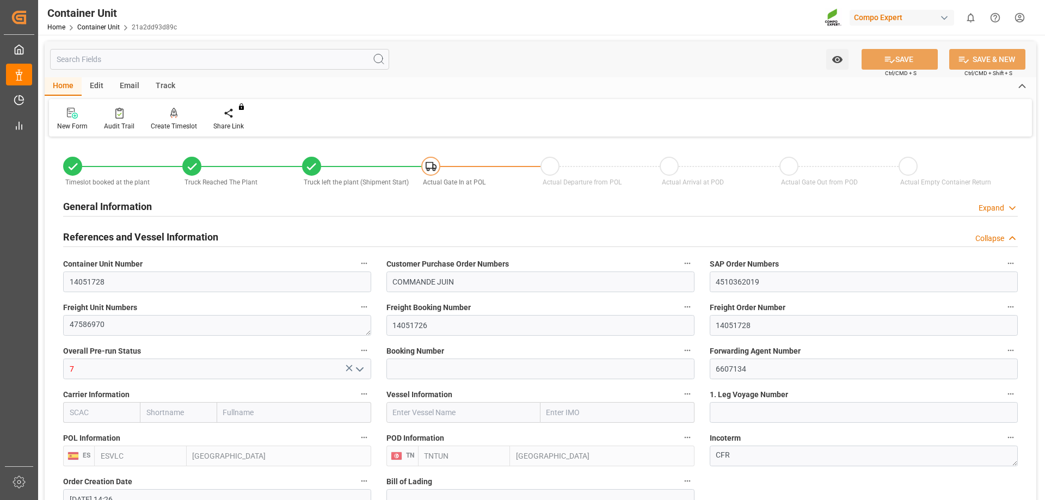
type input "[DATE] 14:55"
type input "[DATE]"
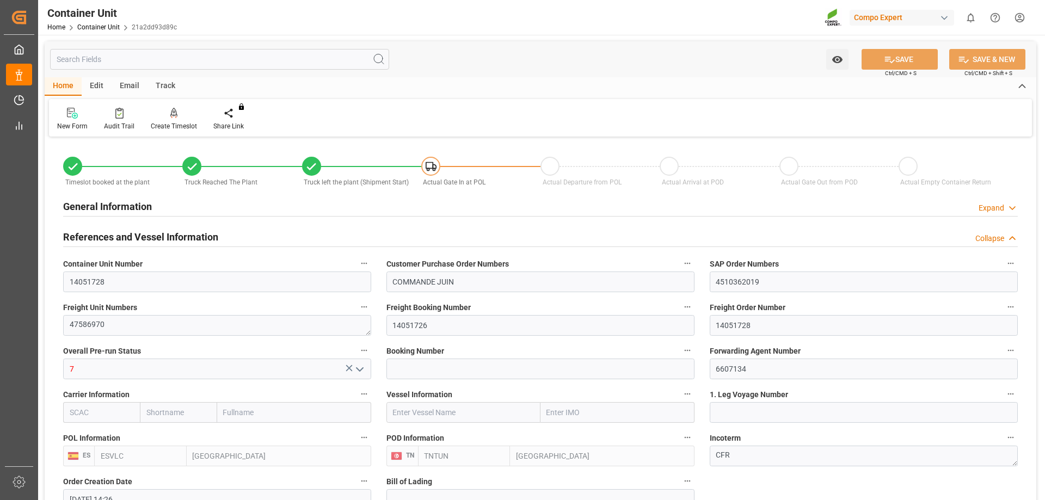
type input "[DATE]"
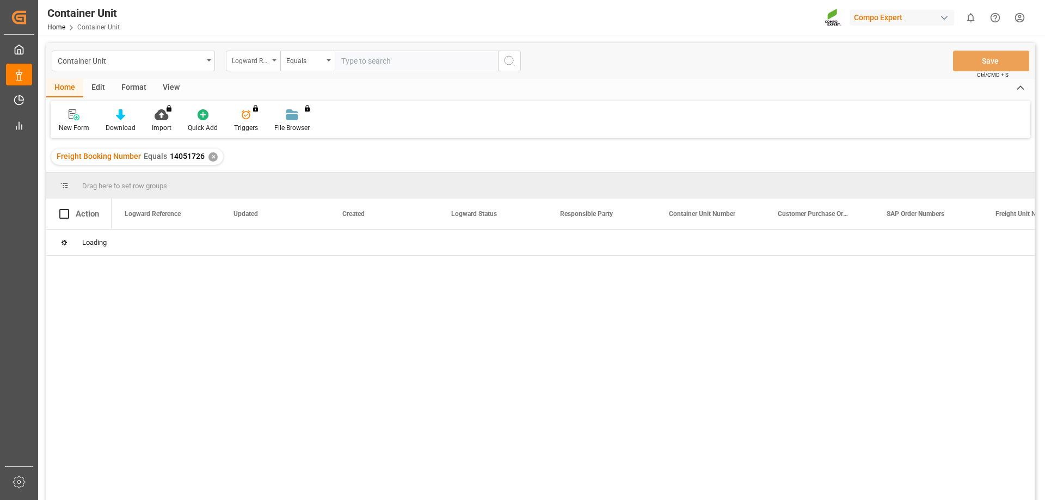
click at [255, 58] on div "Logward Reference" at bounding box center [250, 59] width 37 height 13
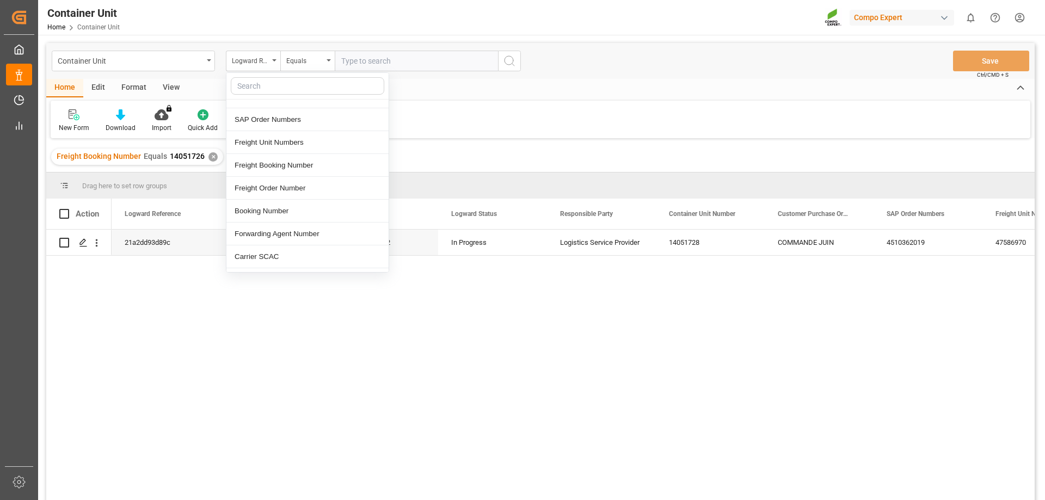
scroll to position [163, 0]
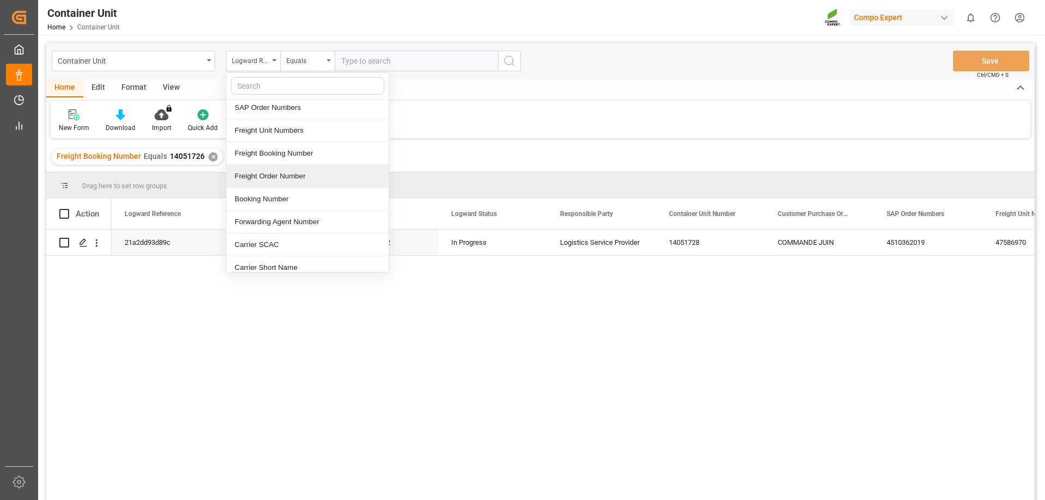
click at [286, 177] on div "Freight Order Number" at bounding box center [307, 176] width 162 height 23
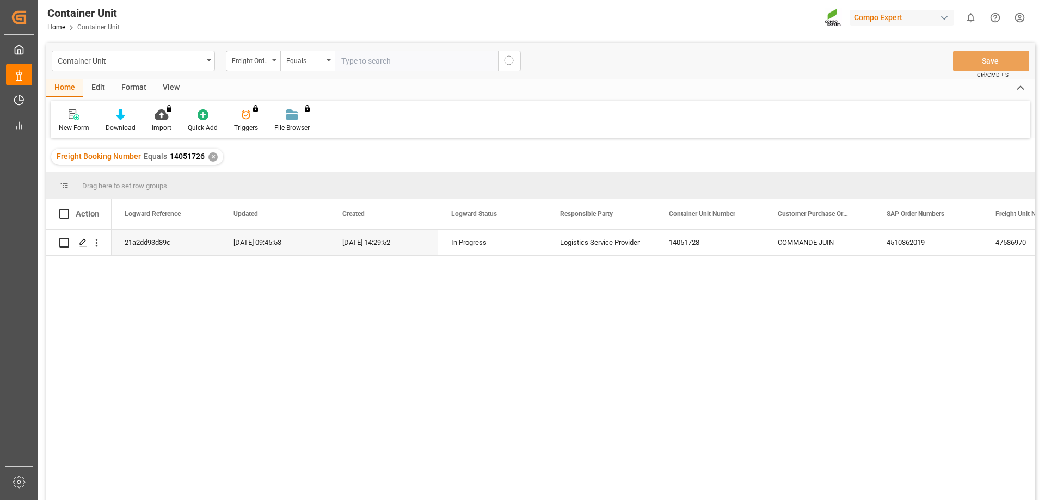
click at [209, 156] on div "✕" at bounding box center [212, 156] width 9 height 9
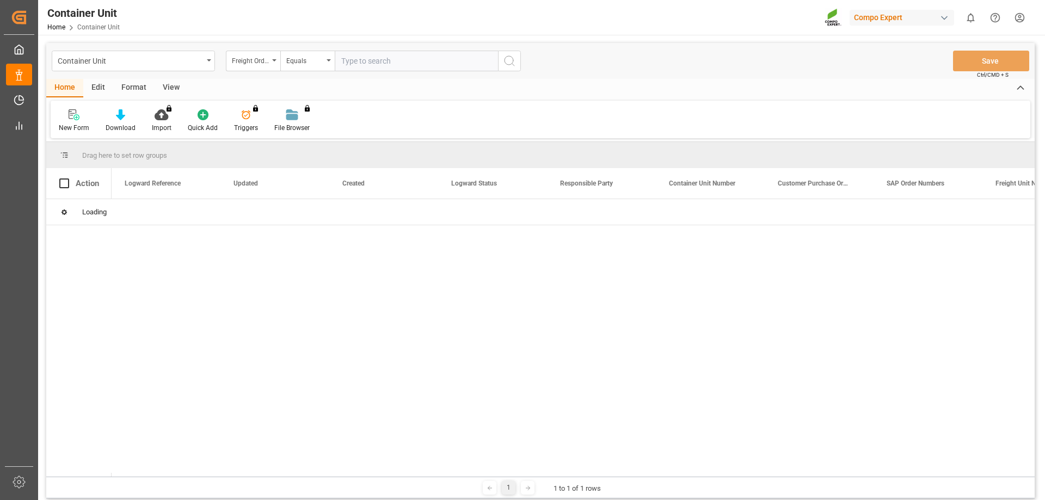
click at [374, 63] on input "text" at bounding box center [416, 61] width 163 height 21
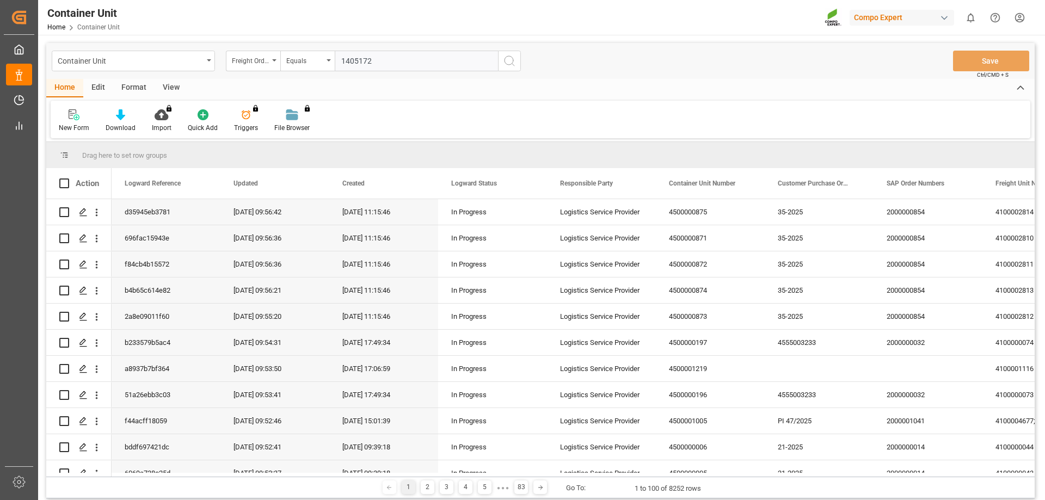
type input "14051727"
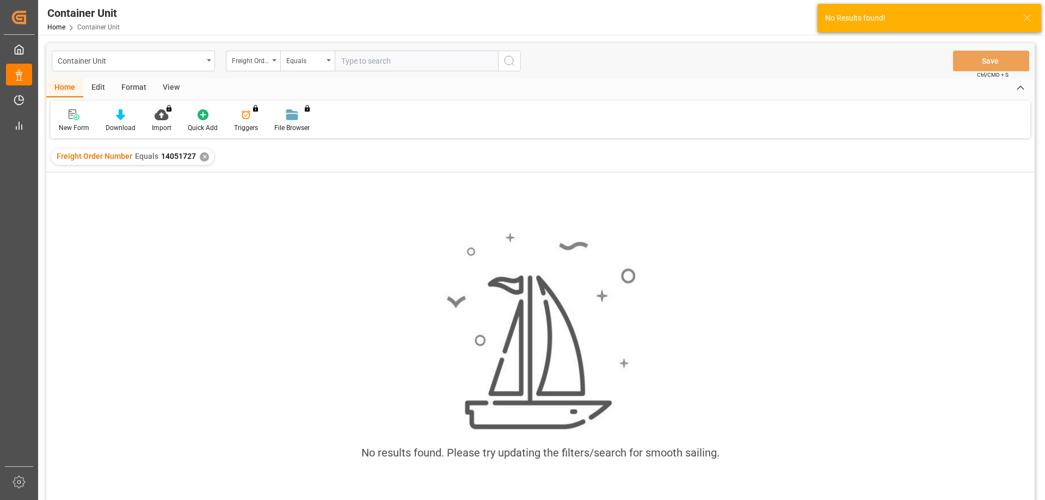
click at [200, 157] on div "✕" at bounding box center [204, 156] width 9 height 9
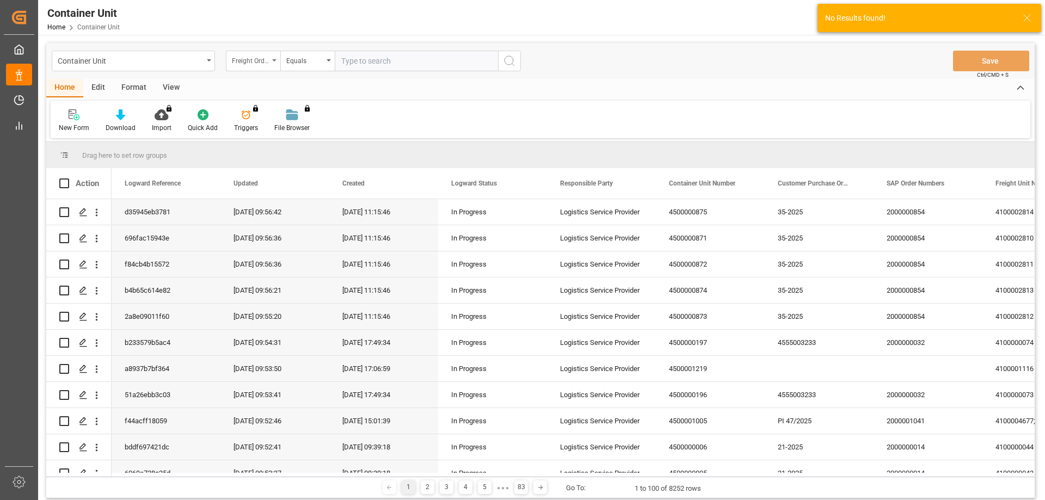
click at [253, 65] on div "Freight Order Number" at bounding box center [250, 59] width 37 height 13
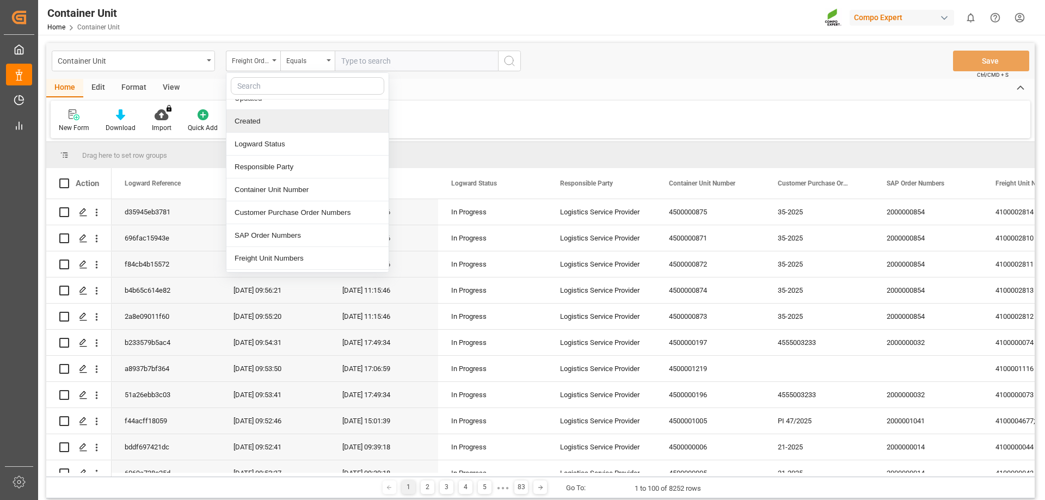
scroll to position [109, 0]
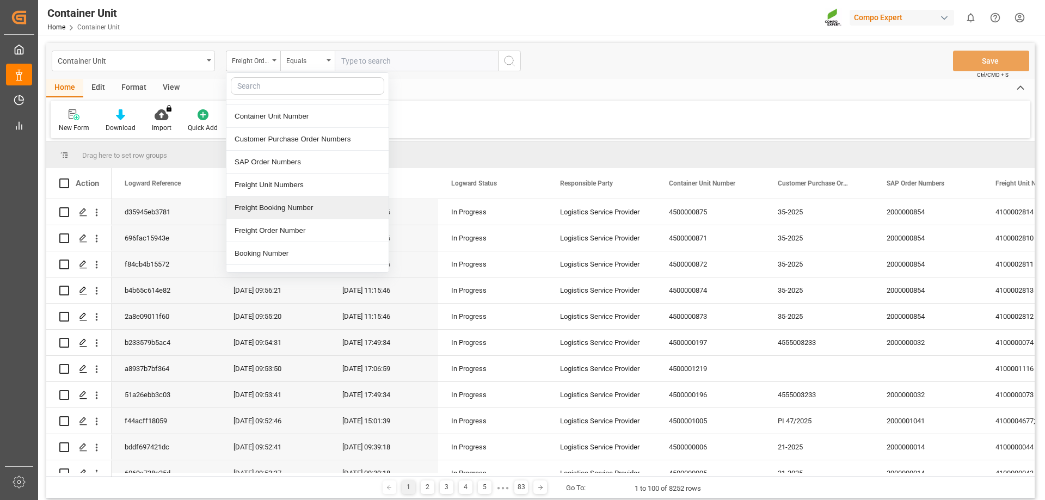
click at [301, 207] on div "Freight Booking Number" at bounding box center [307, 207] width 162 height 23
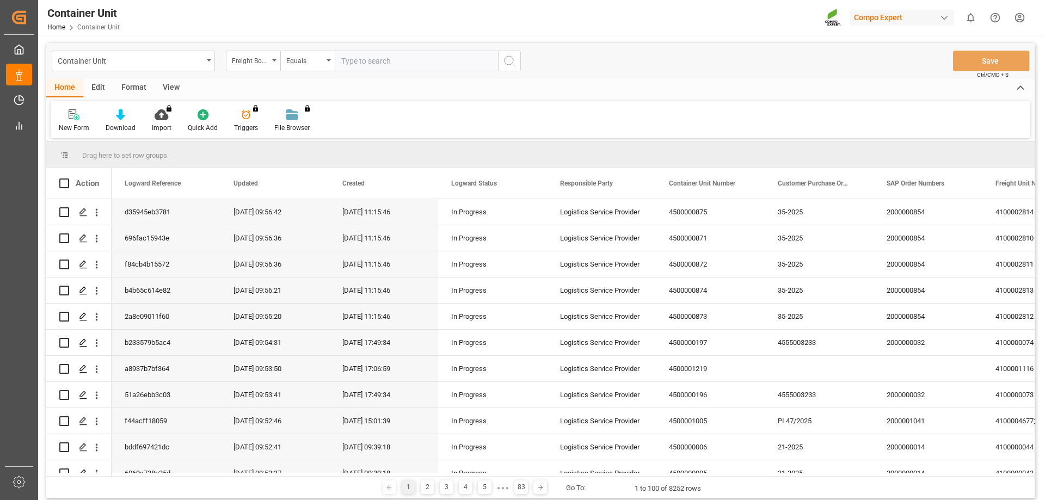
click at [401, 57] on input "text" at bounding box center [416, 61] width 163 height 21
type input "14051726"
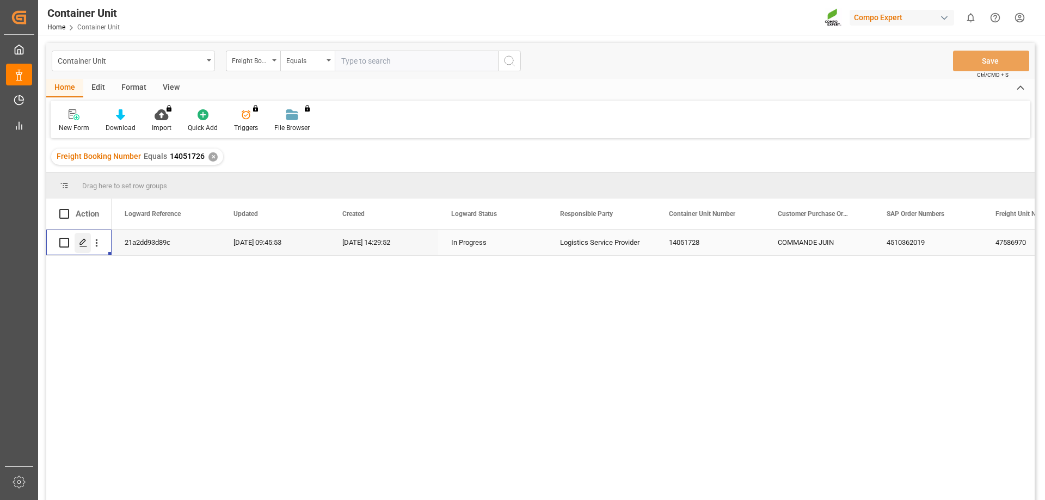
click at [83, 242] on icon "Press SPACE to select this row." at bounding box center [83, 242] width 9 height 9
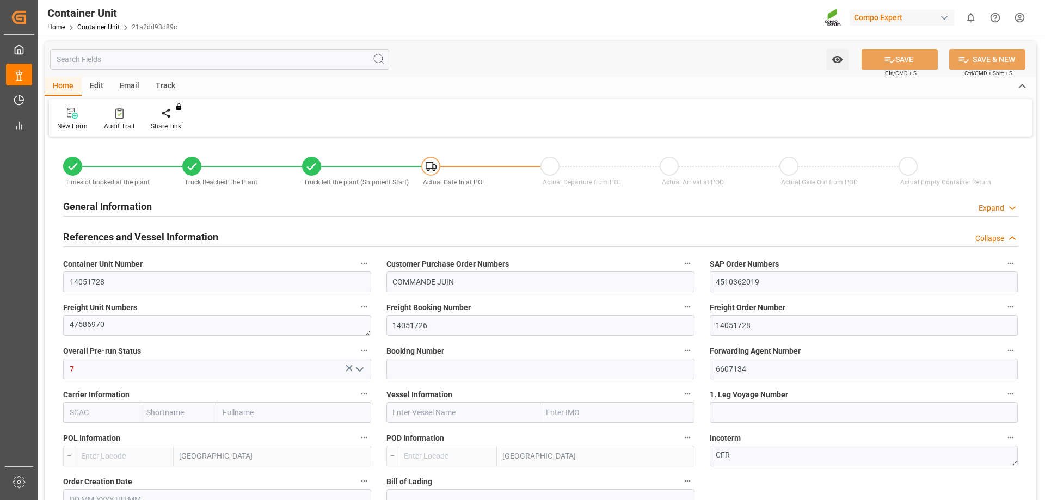
type input "ESVLC"
type input "TNTUN"
type input "0"
type input "57"
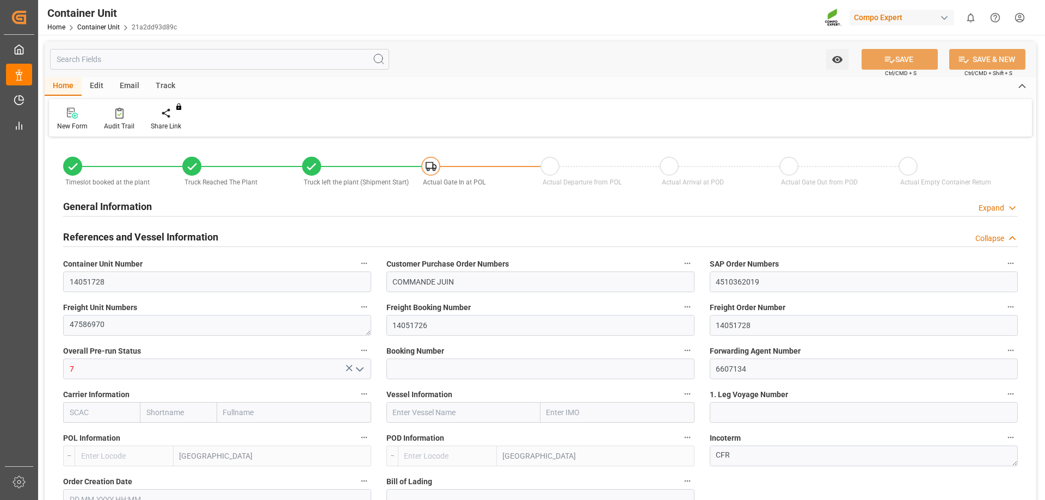
type input "24576"
type input "[DATE] 14:26"
type input "[DATE] 14:29"
type input "[DATE] 14:30"
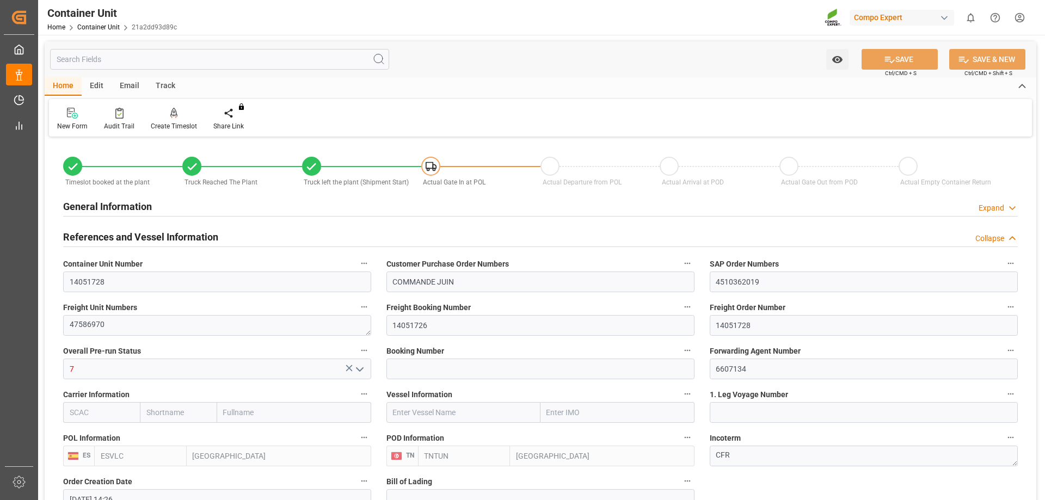
type input "[DATE] 14:55"
type input "[DATE]"
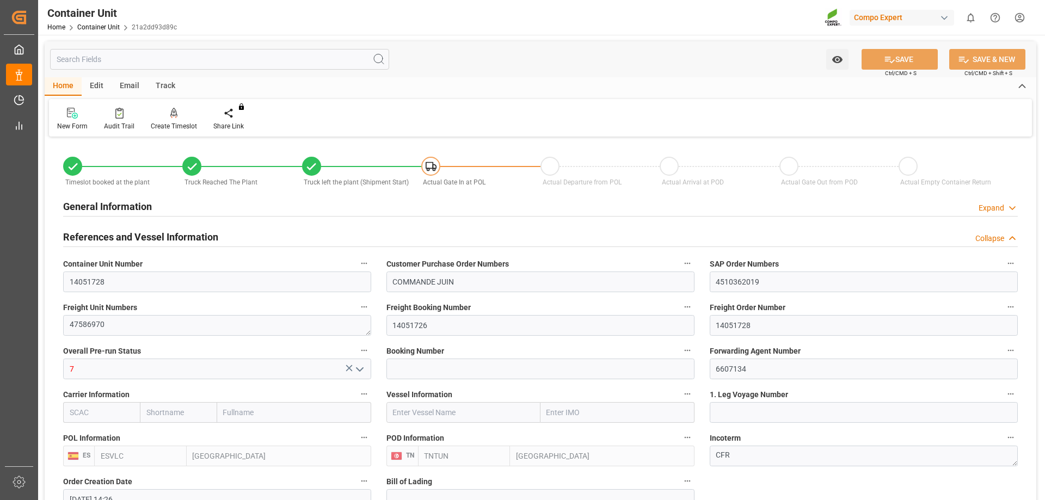
type input "[DATE]"
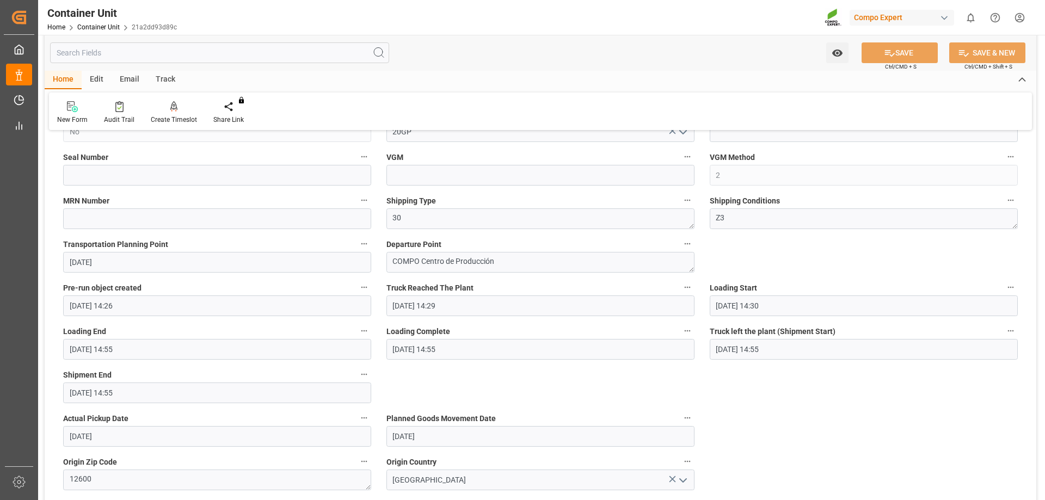
scroll to position [544, 0]
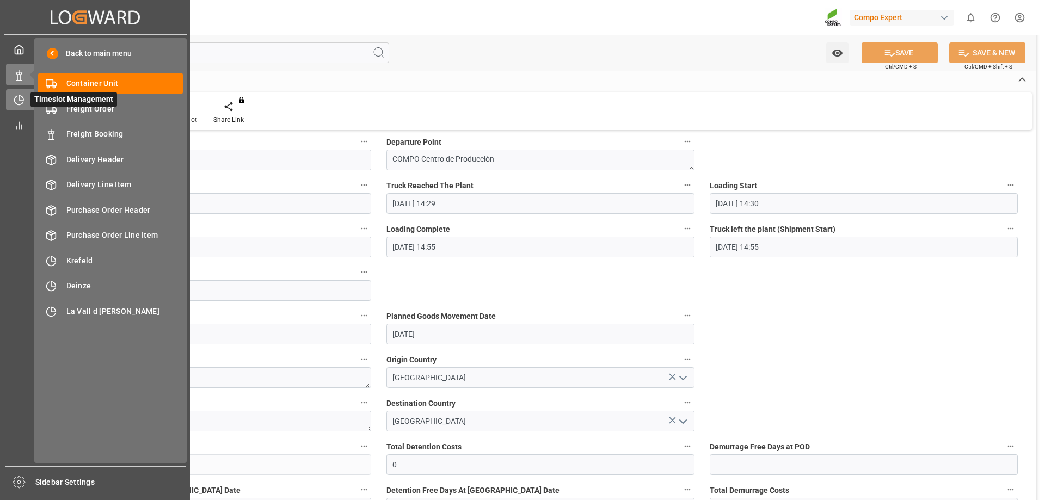
click at [28, 99] on div "Timeslot Management Timeslot Management" at bounding box center [95, 99] width 178 height 21
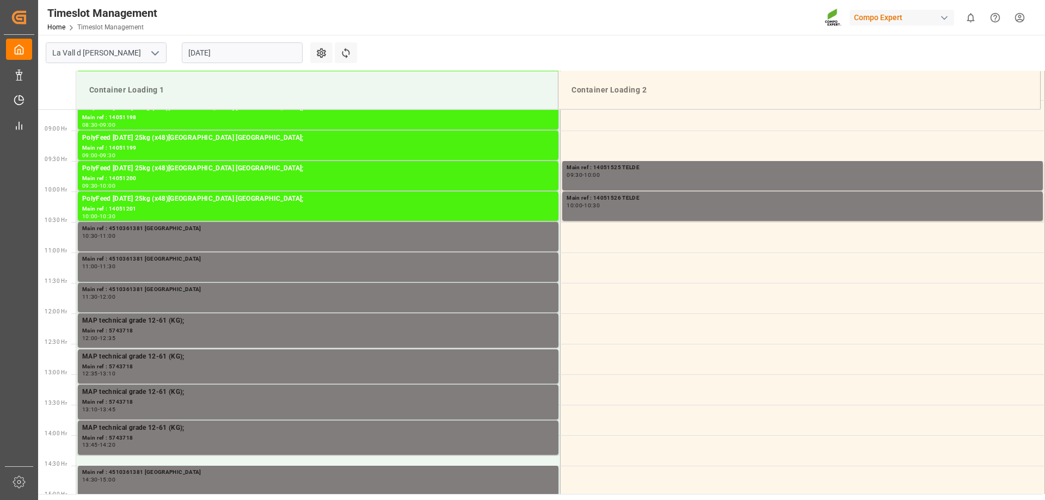
scroll to position [541, 0]
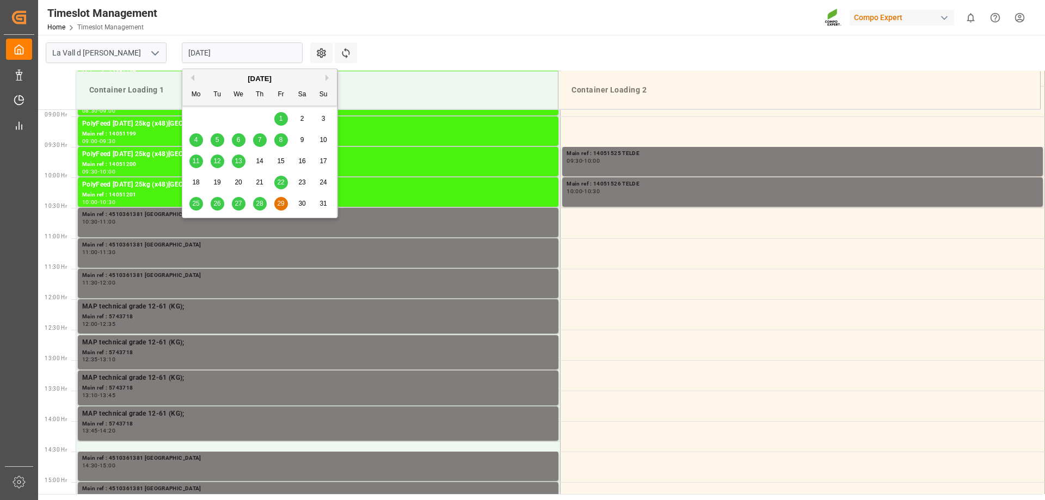
drag, startPoint x: 237, startPoint y: 47, endPoint x: 248, endPoint y: 55, distance: 13.6
click at [238, 47] on input "[DATE]" at bounding box center [242, 52] width 121 height 21
click at [329, 77] on button "Next Month" at bounding box center [328, 78] width 7 height 7
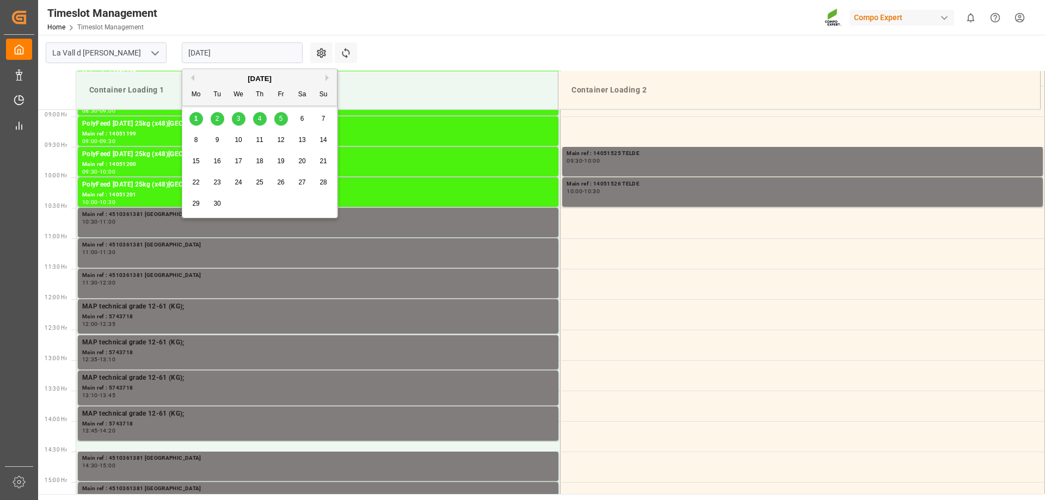
click at [258, 121] on span "4" at bounding box center [260, 119] width 4 height 8
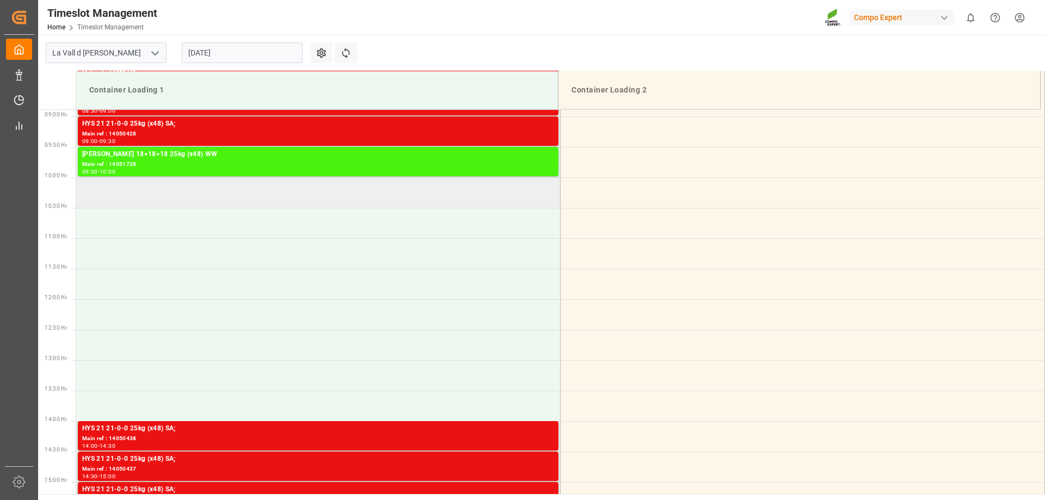
click at [133, 201] on td at bounding box center [318, 192] width 484 height 30
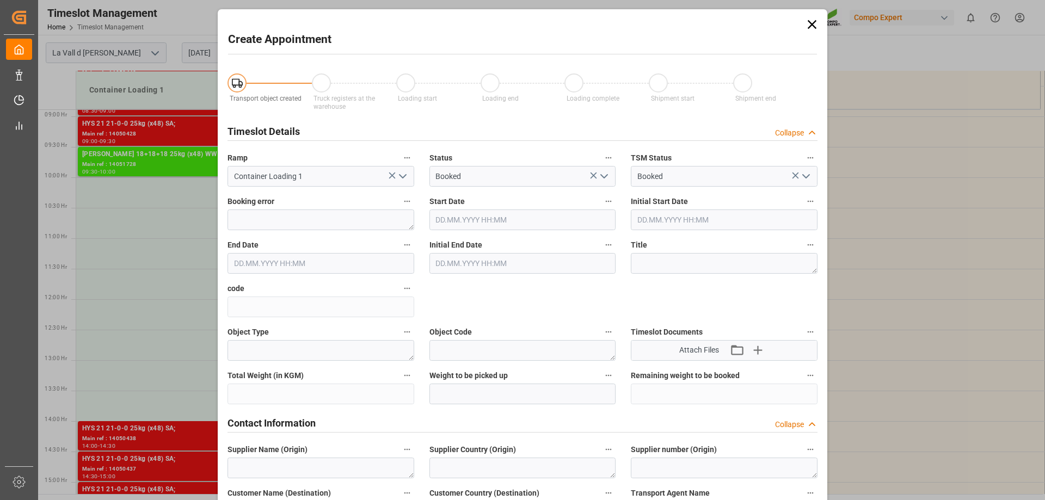
type input "[DATE] 10:00"
type input "[DATE] 10:30"
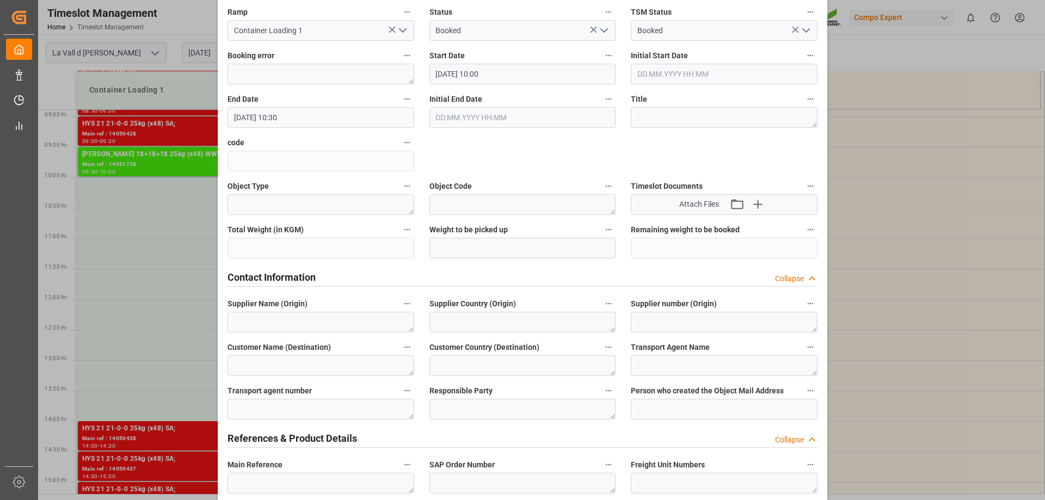
scroll to position [218, 0]
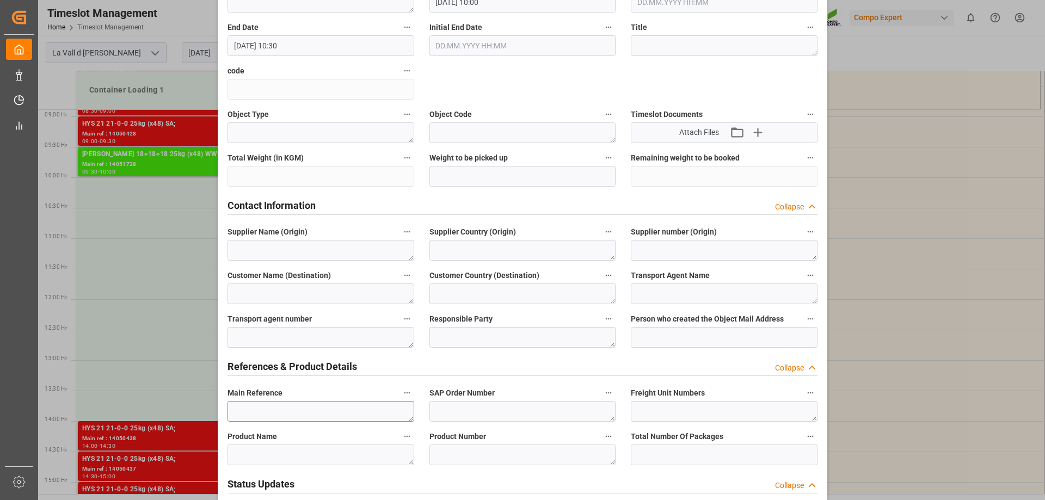
click at [273, 404] on textarea at bounding box center [320, 411] width 187 height 21
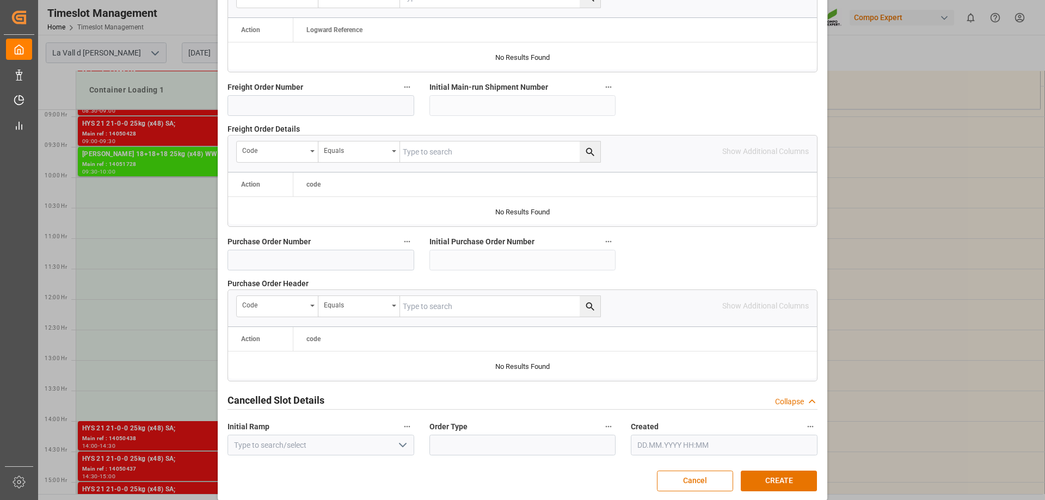
scroll to position [1010, 0]
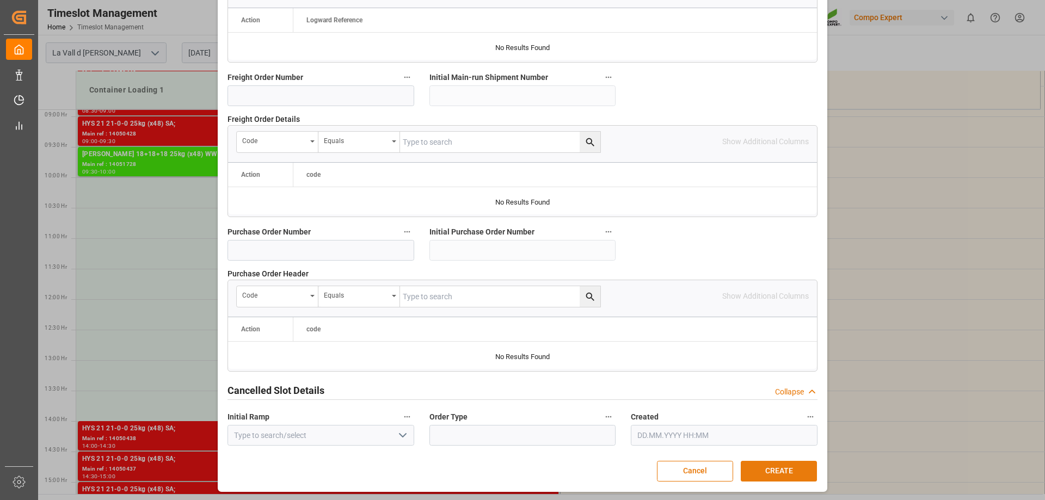
type textarea "14051727 TUNEZ"
click at [791, 474] on button "CREATE" at bounding box center [779, 471] width 76 height 21
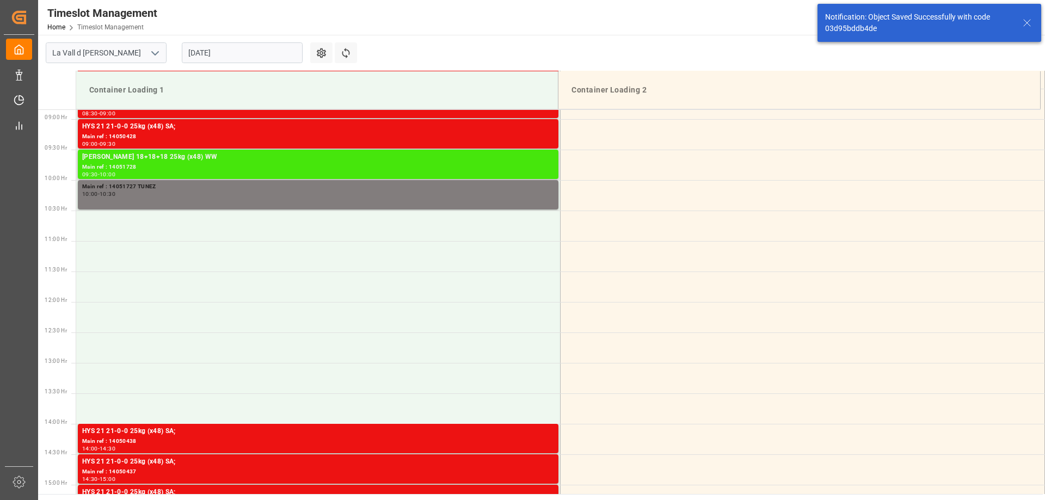
scroll to position [541, 0]
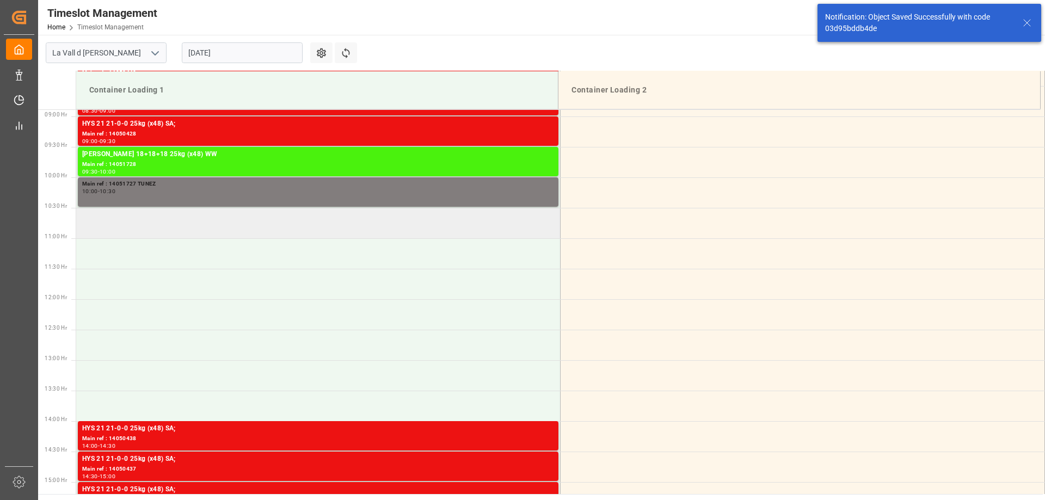
click at [203, 208] on td at bounding box center [318, 223] width 484 height 30
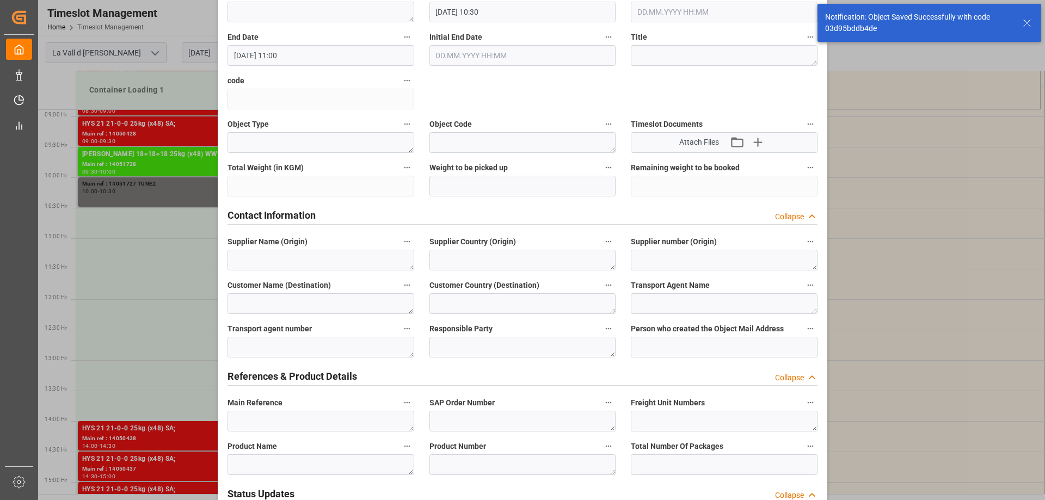
scroll to position [218, 0]
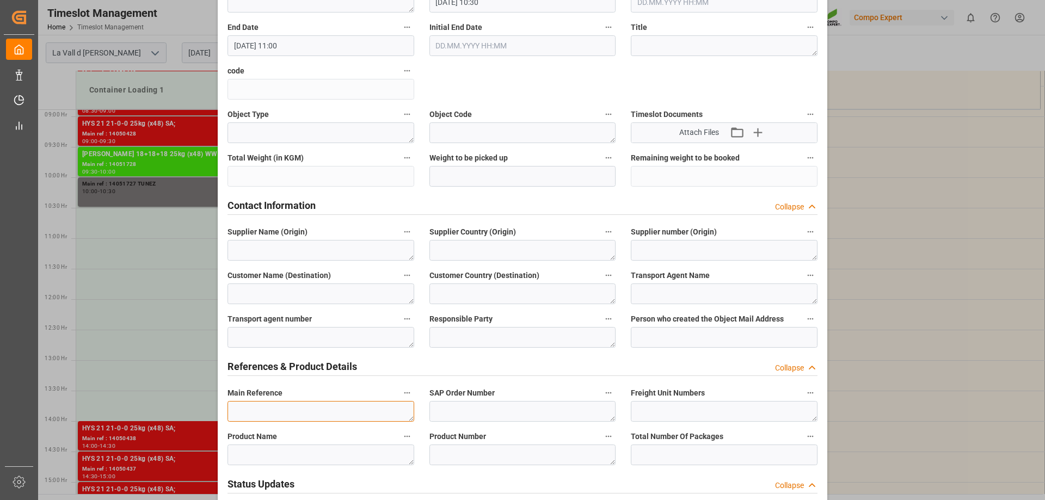
click at [275, 410] on textarea at bounding box center [320, 411] width 187 height 21
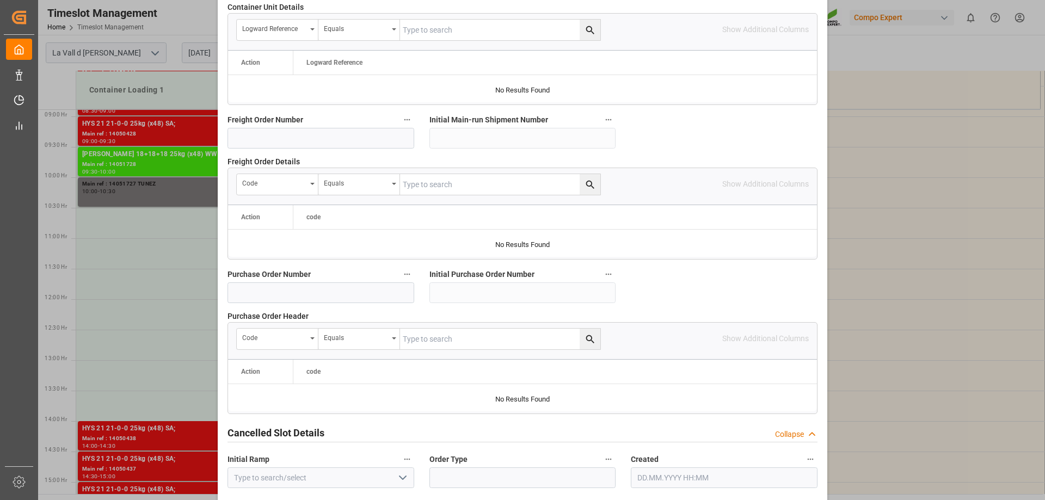
scroll to position [1010, 0]
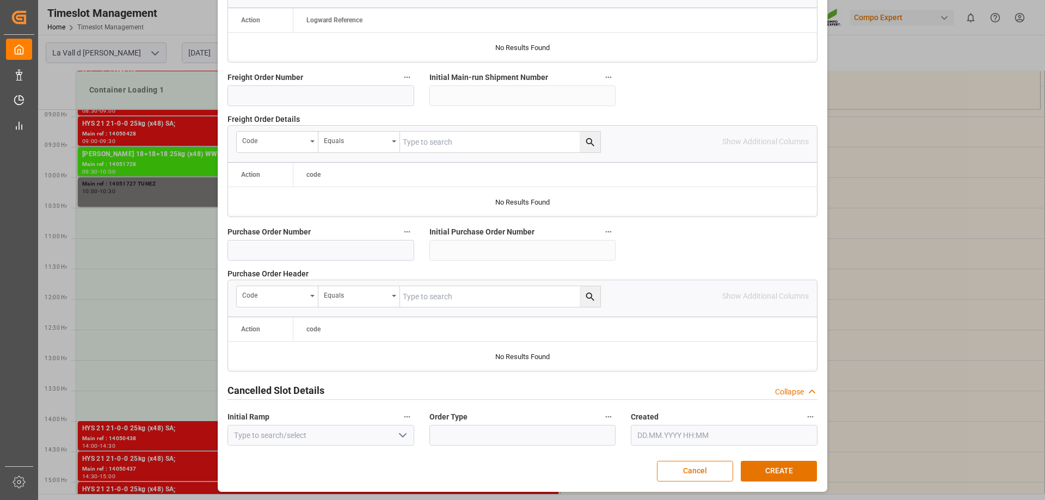
type textarea "14051729 TUNEZ"
click at [761, 478] on button "CREATE" at bounding box center [779, 471] width 76 height 21
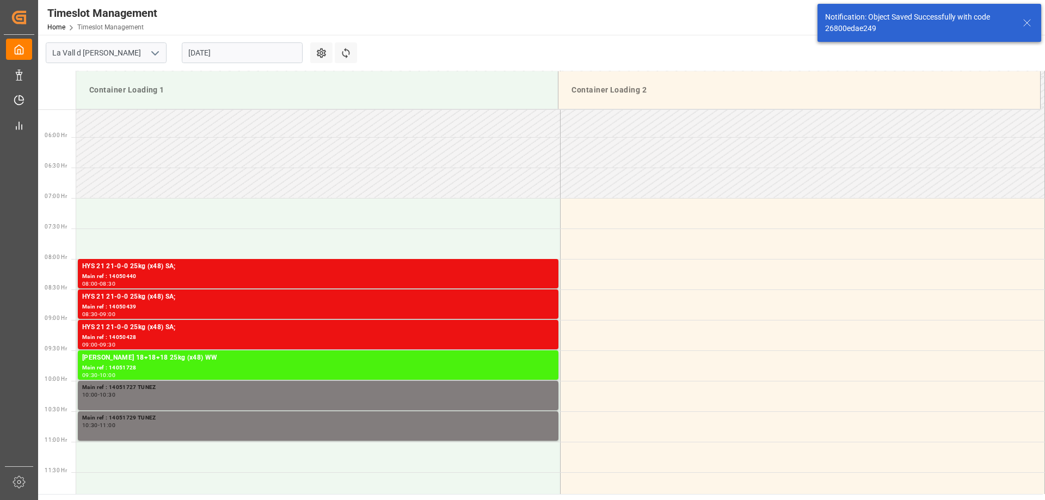
scroll to position [324, 0]
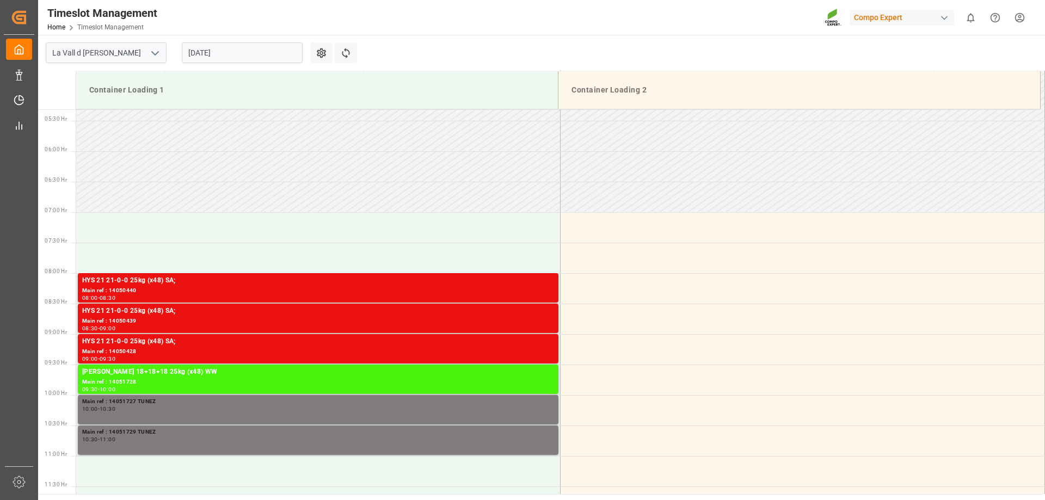
click at [252, 43] on input "[DATE]" at bounding box center [242, 52] width 121 height 21
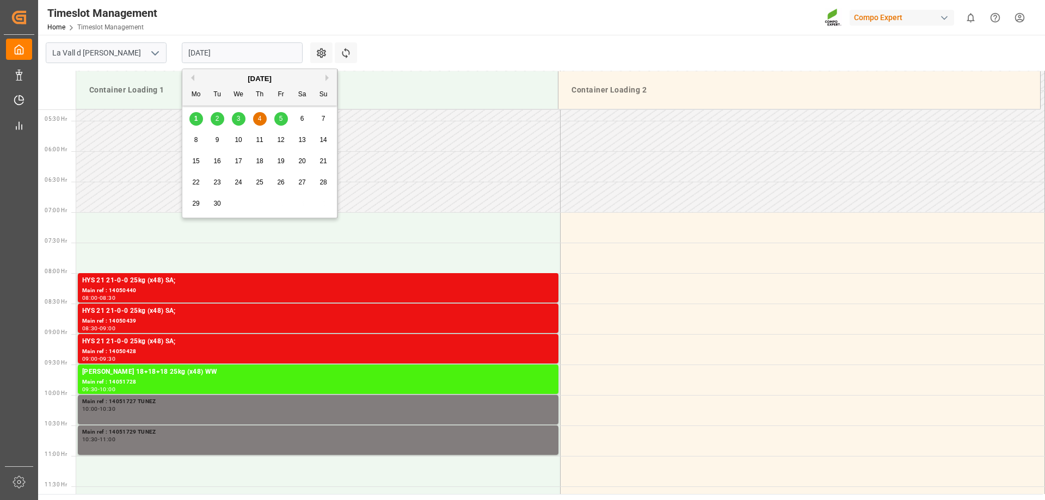
click at [200, 117] on div "1" at bounding box center [196, 119] width 14 height 13
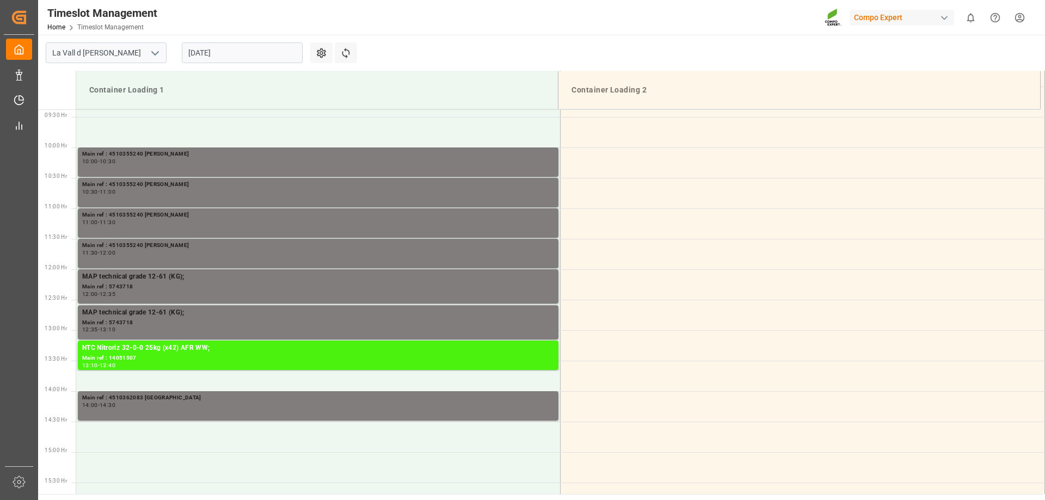
scroll to position [602, 0]
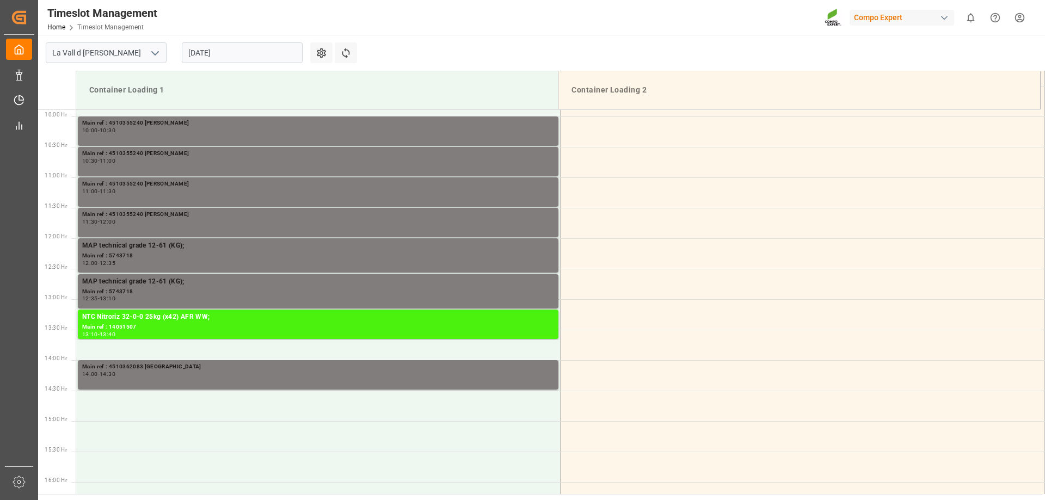
click at [737, 18] on div "Timeslot Management Home Timeslot Management Compo Expert 0 Notifications Only …" at bounding box center [537, 17] width 1014 height 35
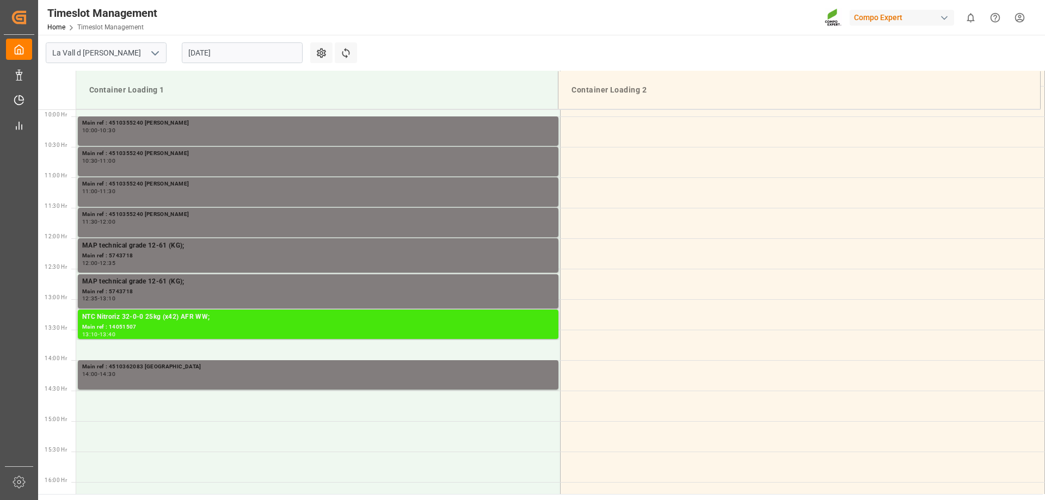
click at [193, 329] on div "Main ref : 14051507" at bounding box center [318, 327] width 472 height 9
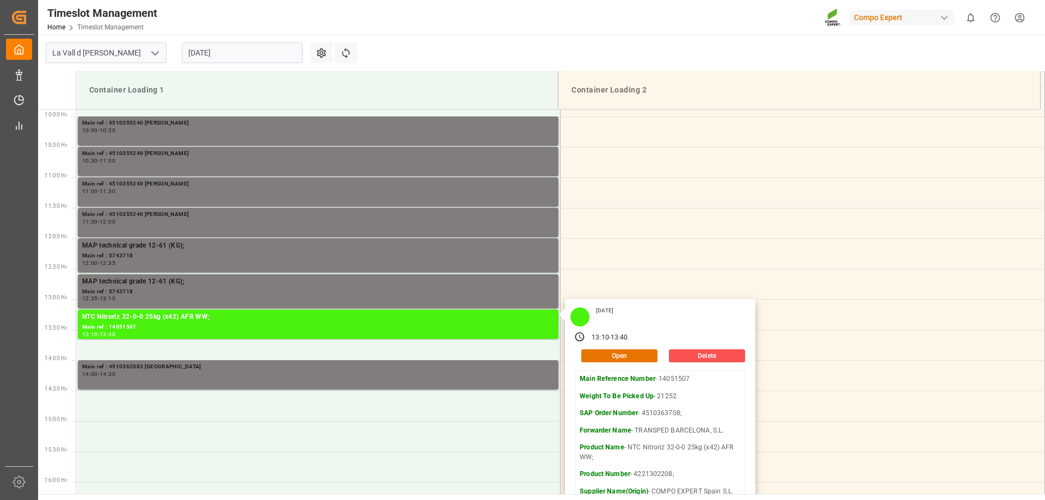
click at [200, 37] on div "[DATE]" at bounding box center [242, 53] width 136 height 36
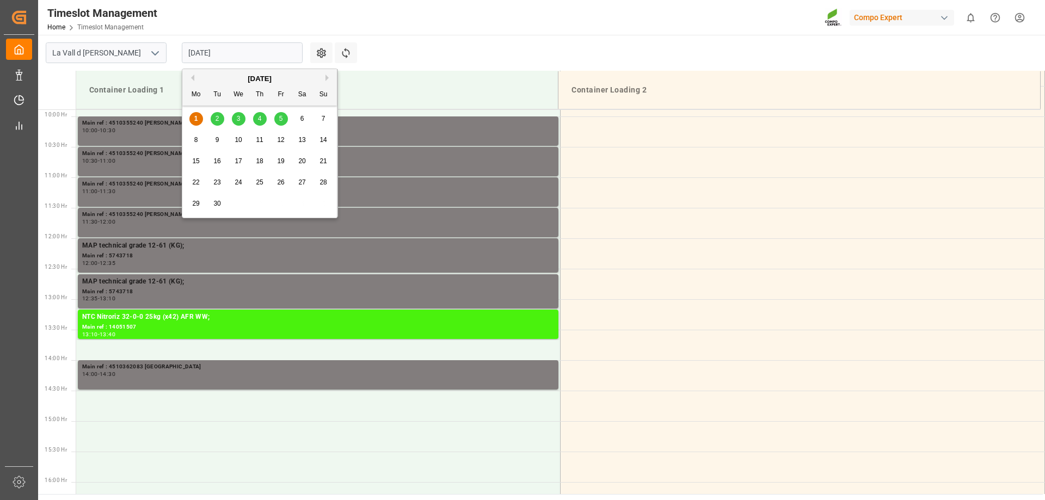
click at [200, 46] on input "[DATE]" at bounding box center [242, 52] width 121 height 21
click at [215, 120] on span "2" at bounding box center [217, 119] width 4 height 8
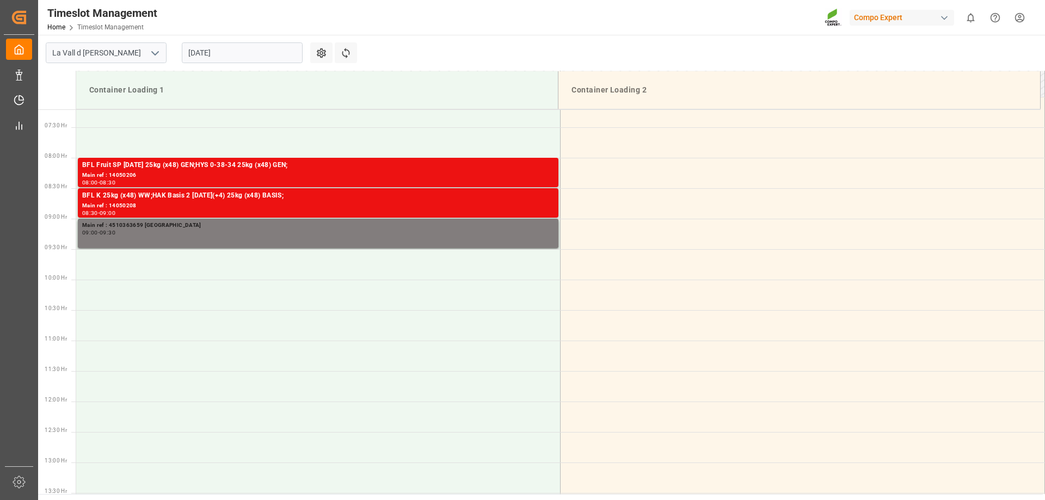
scroll to position [385, 0]
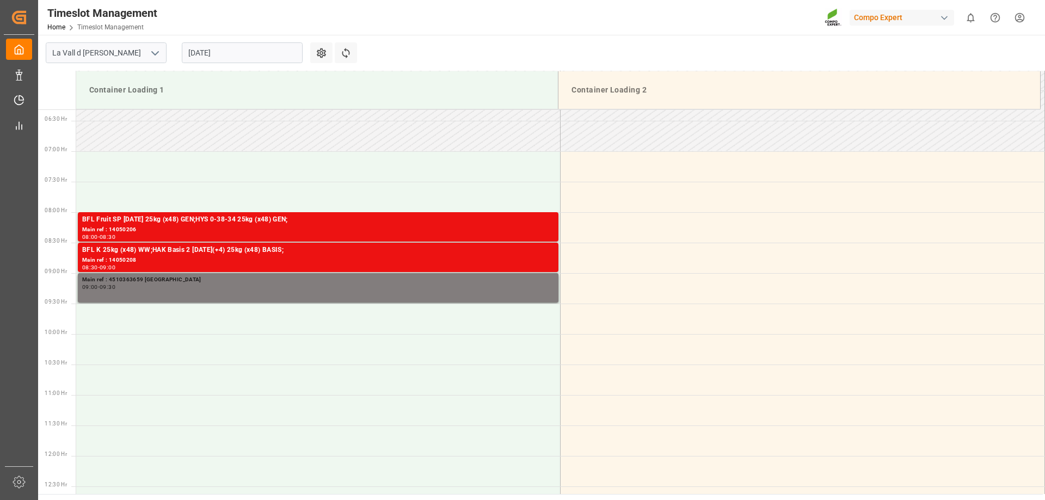
click at [220, 42] on div "[DATE]" at bounding box center [242, 53] width 136 height 36
click at [220, 58] on input "[DATE]" at bounding box center [242, 52] width 121 height 21
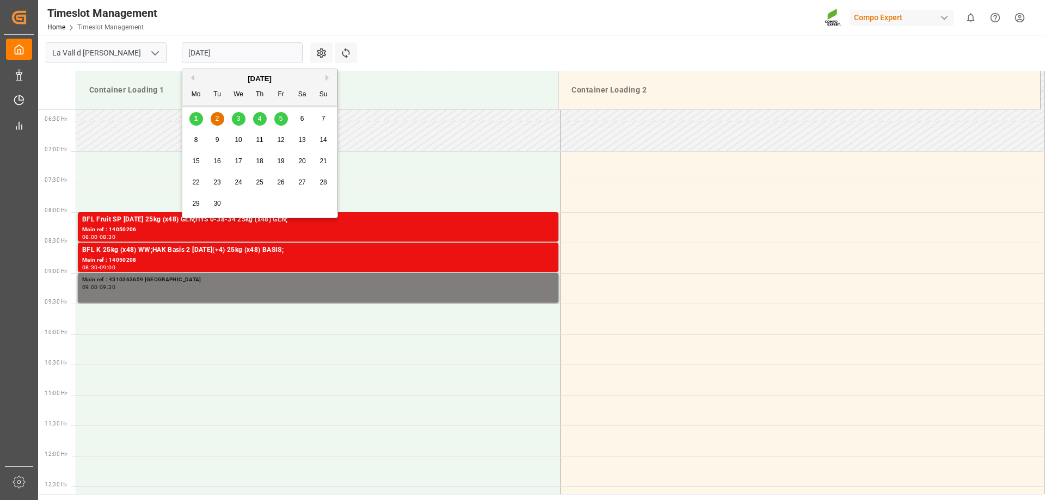
click at [235, 115] on div "3" at bounding box center [239, 119] width 14 height 13
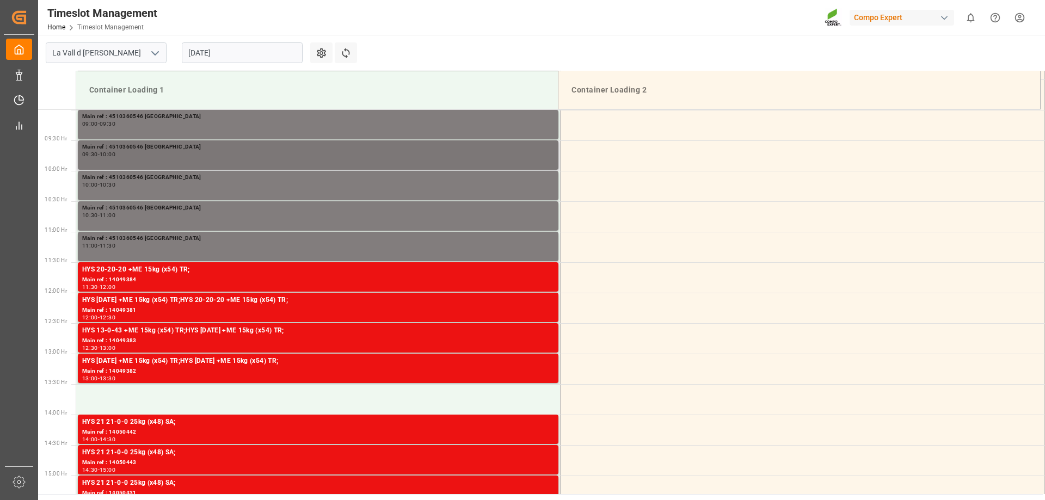
scroll to position [602, 0]
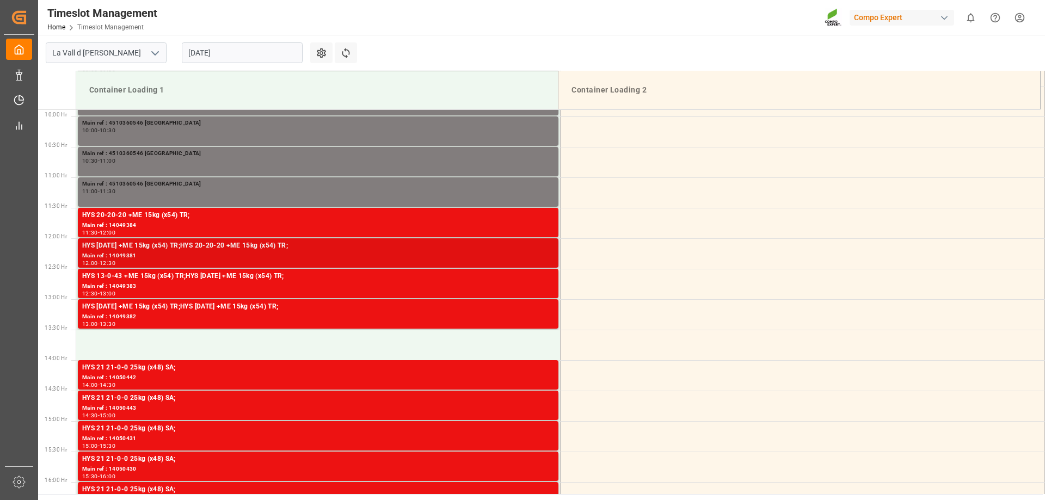
click at [183, 258] on div "Main ref : 14049381" at bounding box center [318, 255] width 472 height 9
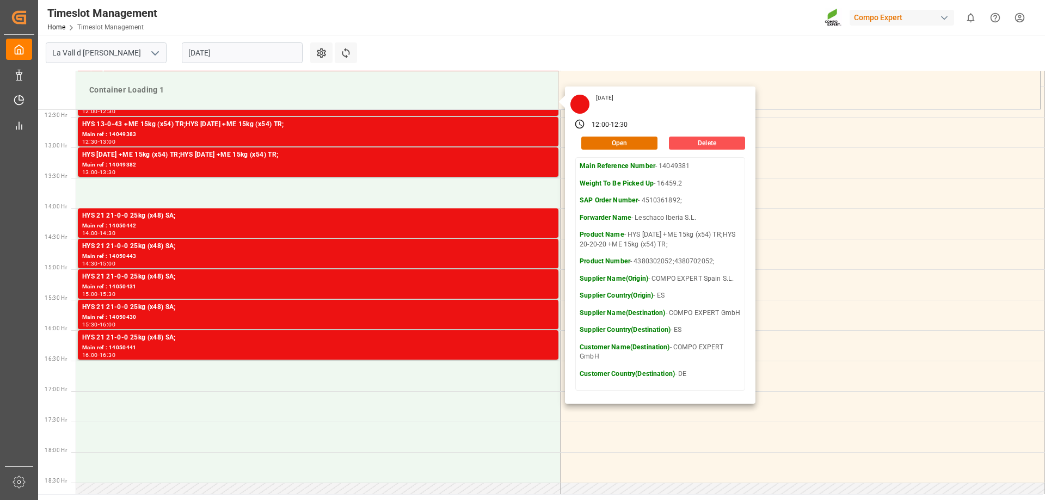
scroll to position [766, 0]
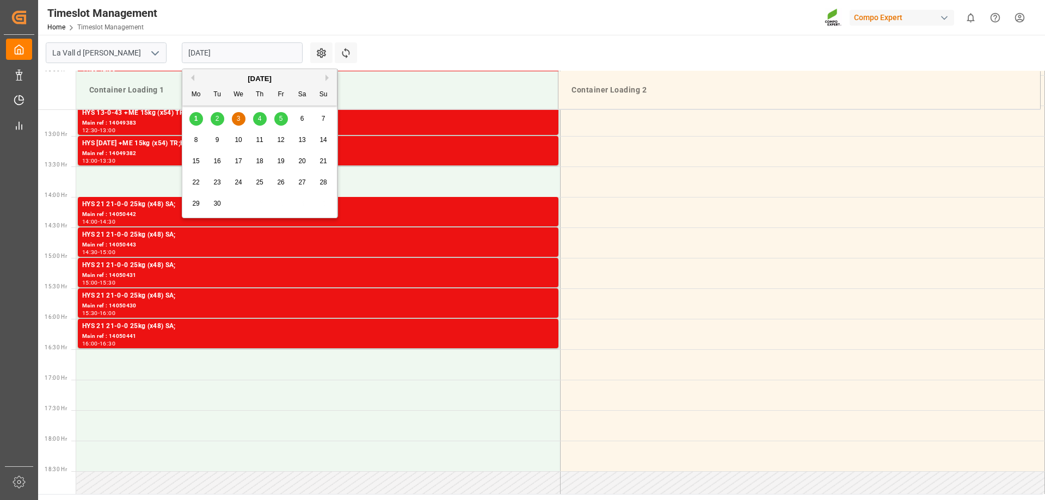
click at [232, 52] on input "[DATE]" at bounding box center [242, 52] width 121 height 21
click at [258, 122] on span "4" at bounding box center [260, 119] width 4 height 8
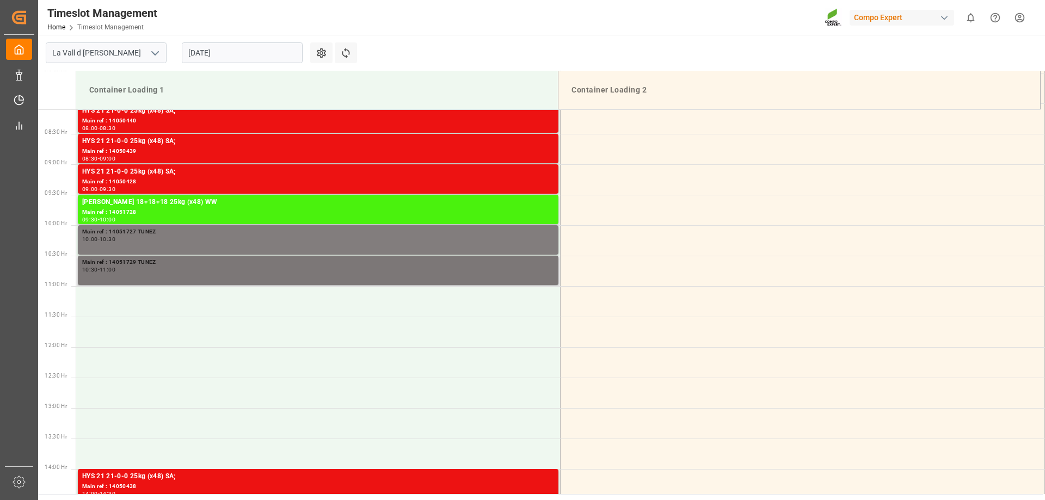
scroll to position [439, 0]
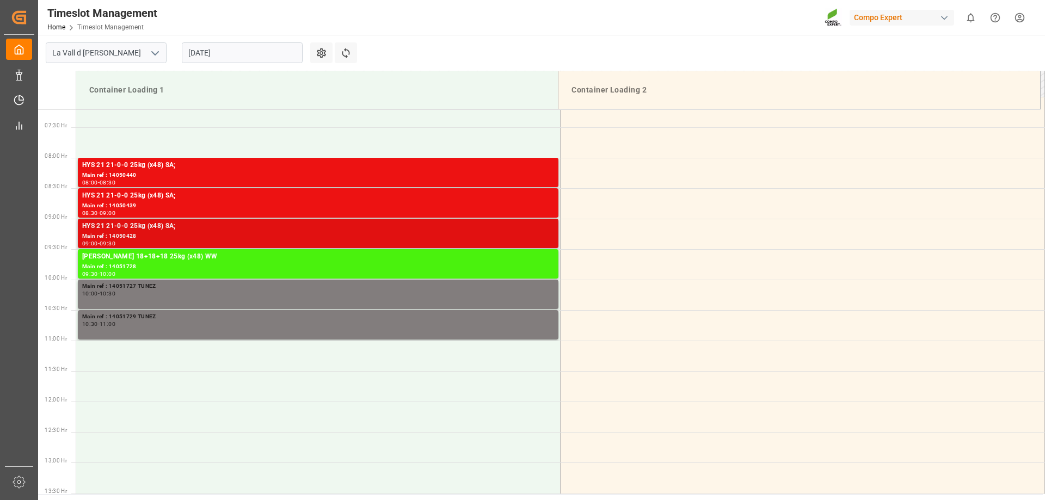
click at [206, 233] on div "Main ref : 14050428" at bounding box center [318, 236] width 472 height 9
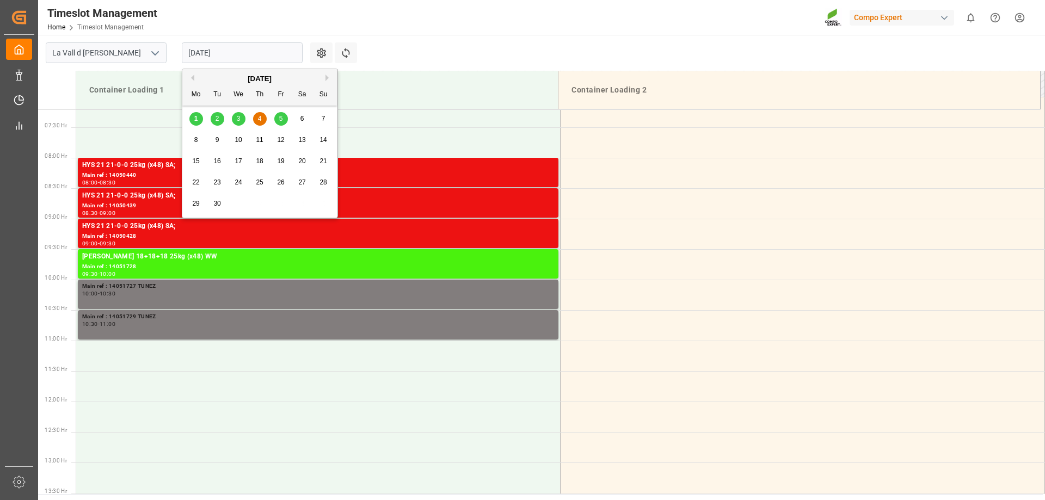
click at [227, 51] on input "[DATE]" at bounding box center [242, 52] width 121 height 21
click at [281, 121] on span "5" at bounding box center [281, 119] width 4 height 8
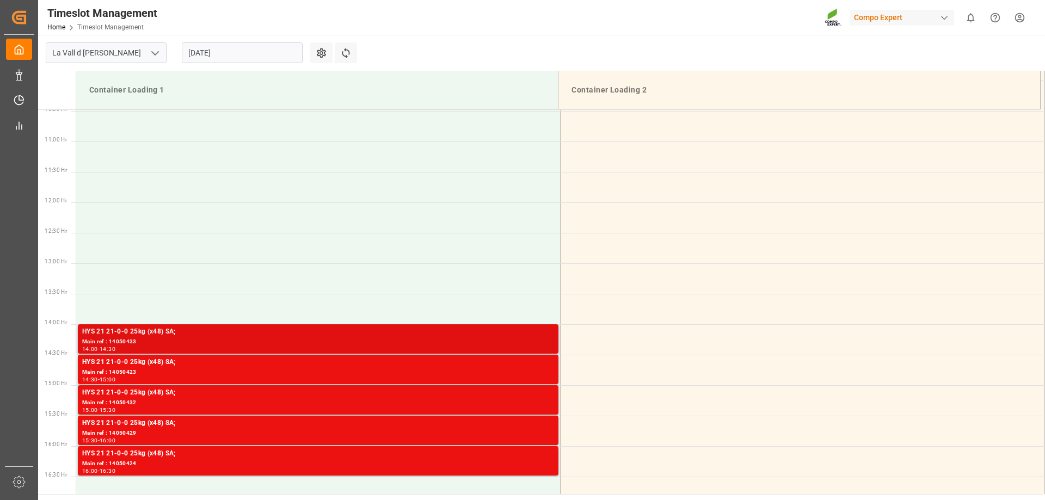
scroll to position [711, 0]
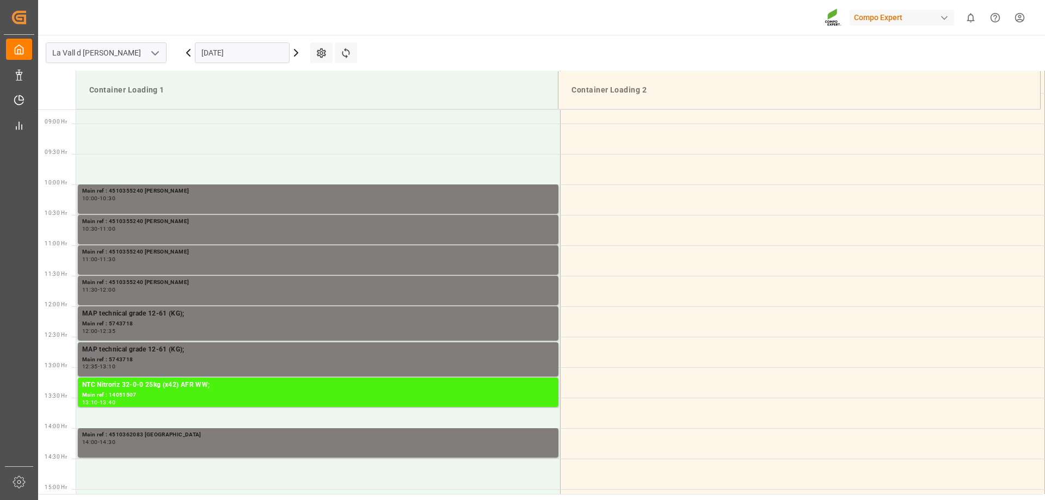
scroll to position [541, 0]
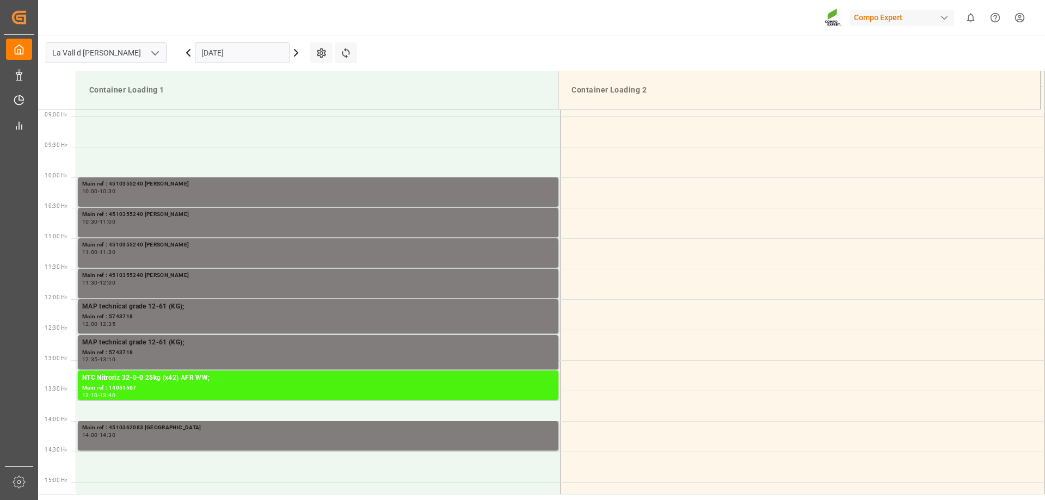
drag, startPoint x: 252, startPoint y: 55, endPoint x: 251, endPoint y: 63, distance: 7.6
click at [252, 55] on input "[DATE]" at bounding box center [242, 52] width 95 height 21
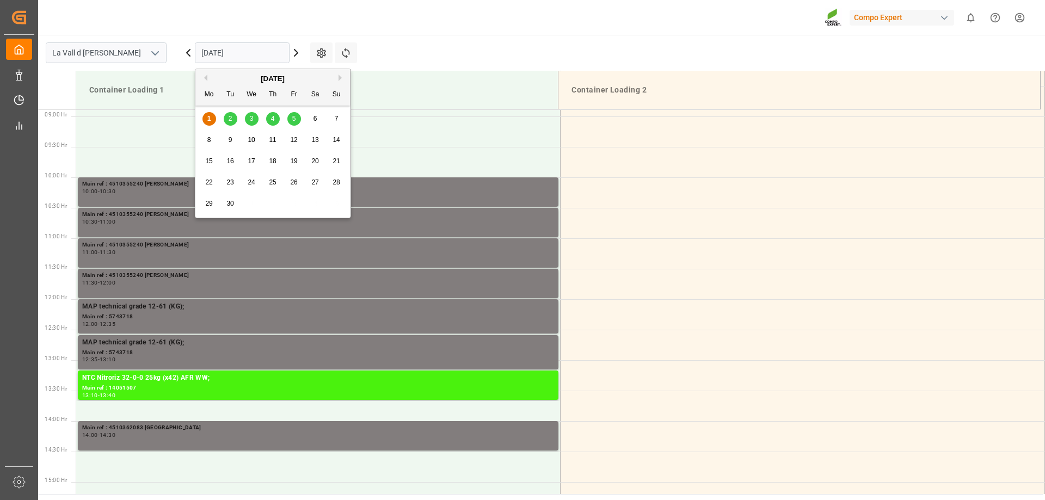
click at [275, 124] on div "4" at bounding box center [273, 119] width 14 height 13
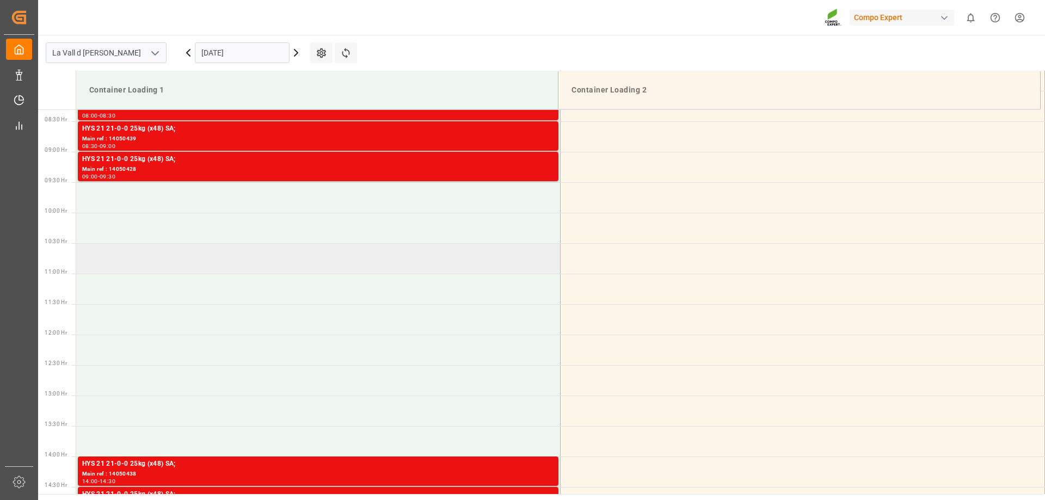
scroll to position [487, 0]
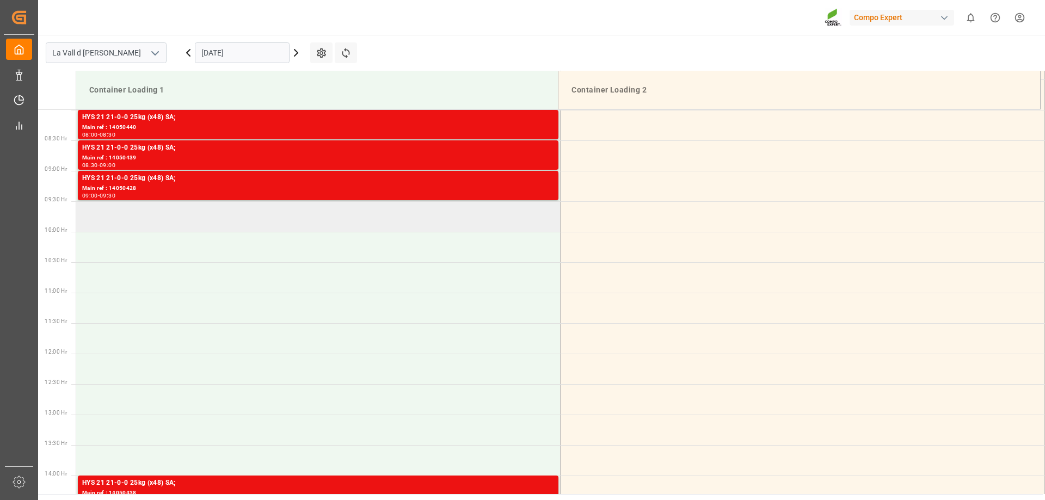
click at [237, 224] on td at bounding box center [318, 216] width 484 height 30
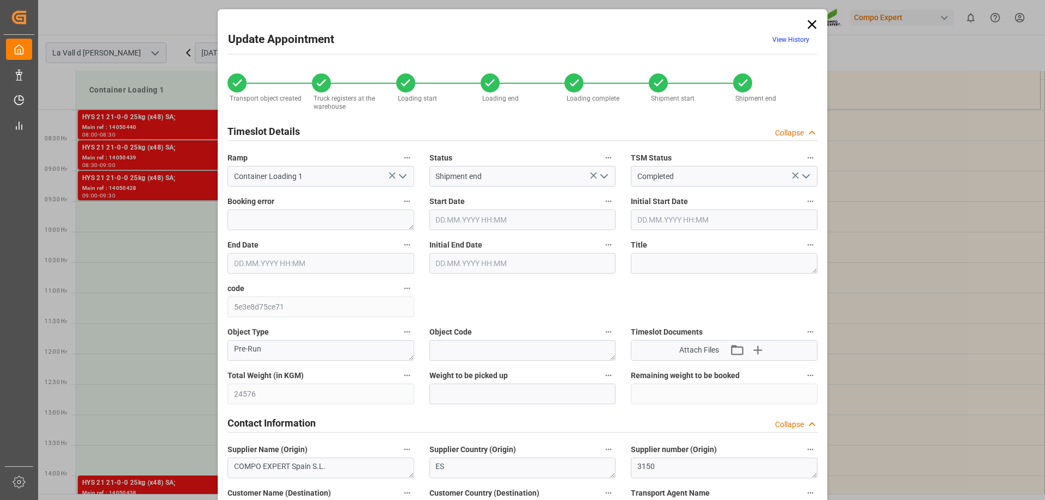
type input "24576"
type input "57"
type input "04.09.2025 09:30"
type input "[DATE] 10:00"
type input "[DATE] 14:26"
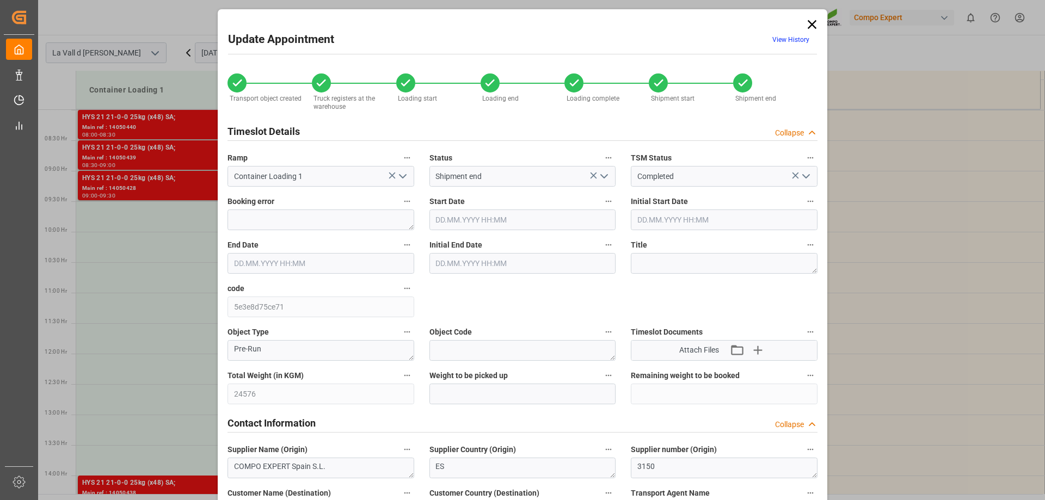
type input "[DATE] 14:29"
type input "[DATE] 14:30"
type input "[DATE] 14:55"
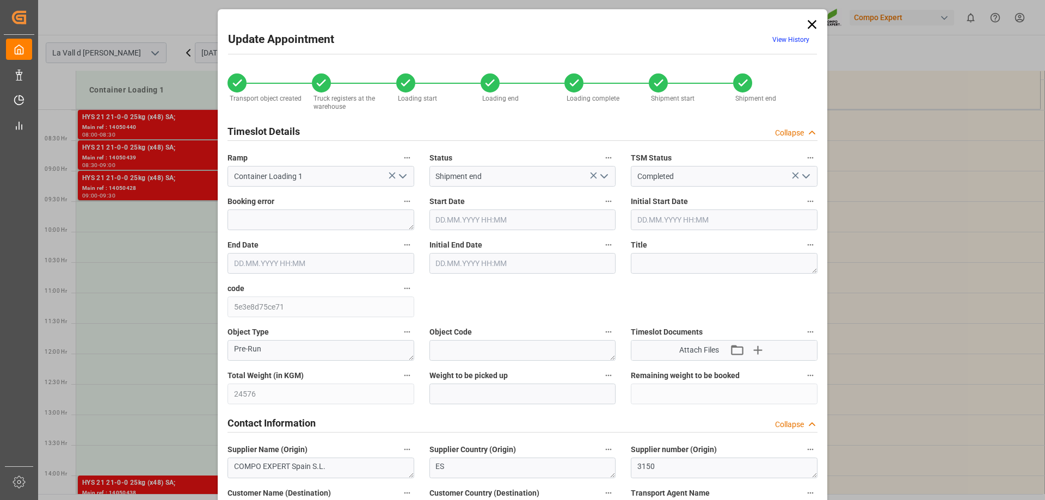
type input "[DATE] 14:55"
type input "[DATE] 07:45"
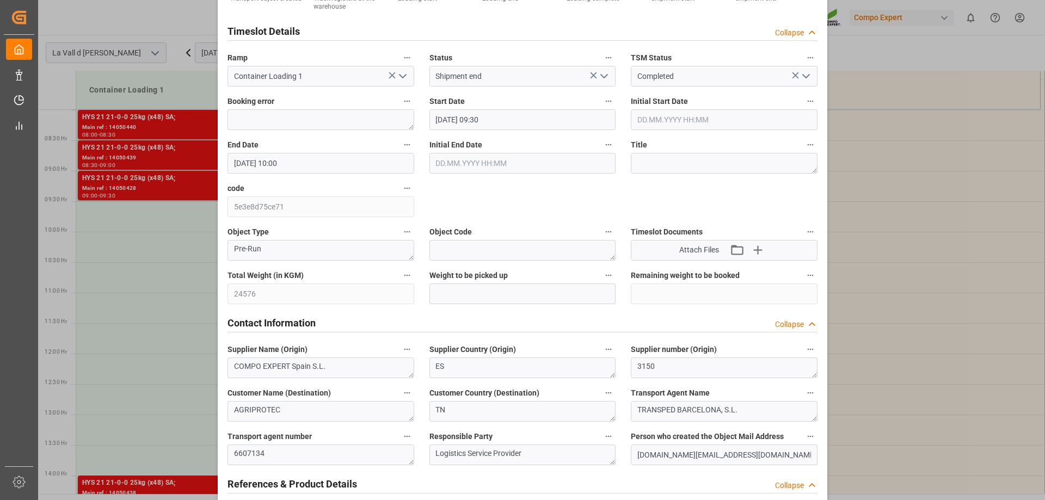
scroll to position [109, 0]
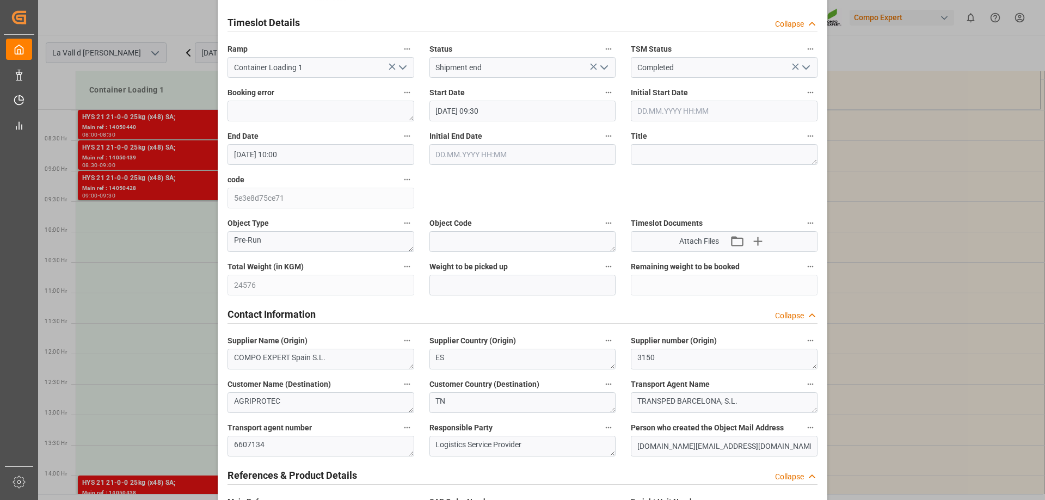
click at [168, 285] on div "Update Appointment View History Transport object created Truck registers at the…" at bounding box center [522, 250] width 1045 height 500
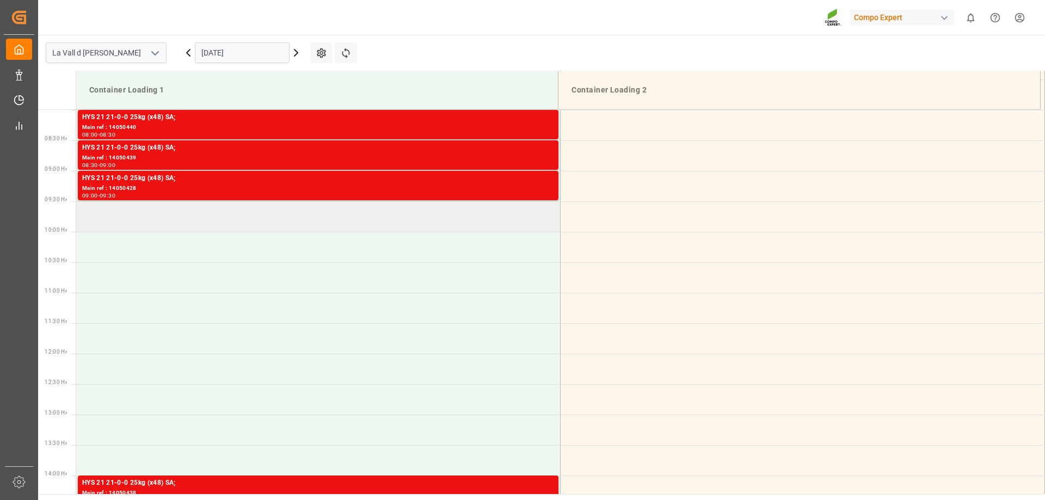
click at [312, 218] on td at bounding box center [318, 216] width 484 height 30
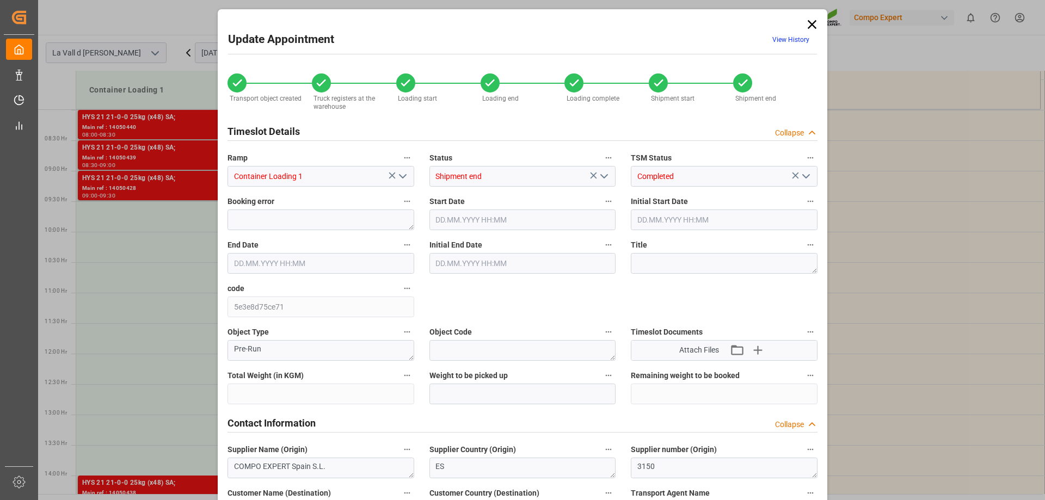
type input "24576"
type input "57"
type input "04.09.2025 09:30"
type input "[DATE] 10:00"
type input "[DATE] 14:26"
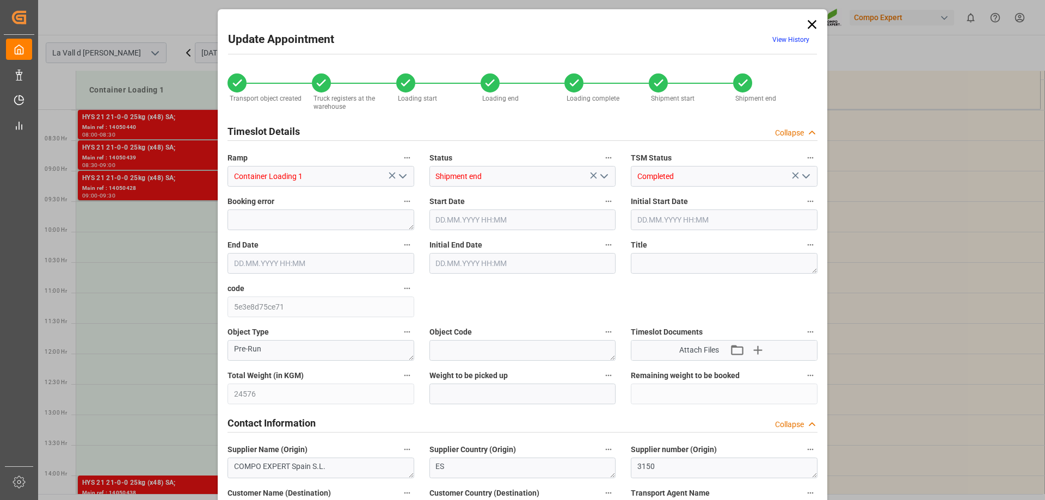
type input "[DATE] 14:29"
type input "[DATE] 14:30"
type input "[DATE] 14:55"
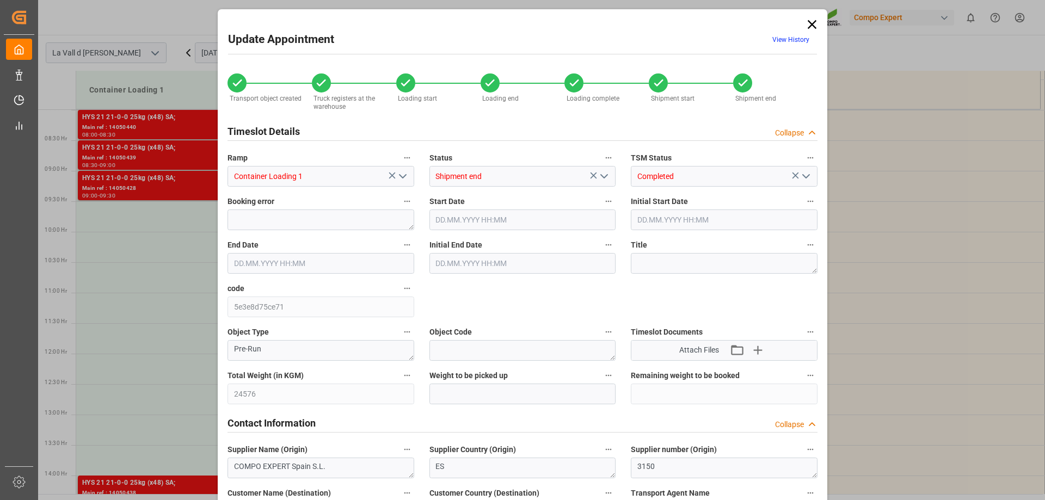
type input "[DATE] 14:55"
type input "[DATE] 07:45"
click at [455, 393] on input "text" at bounding box center [522, 394] width 187 height 21
paste input "24576"
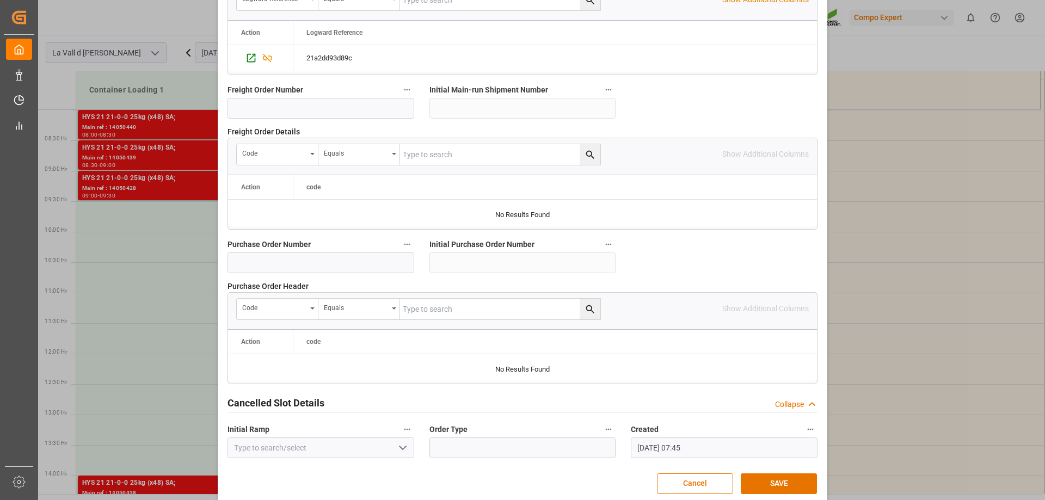
scroll to position [1010, 0]
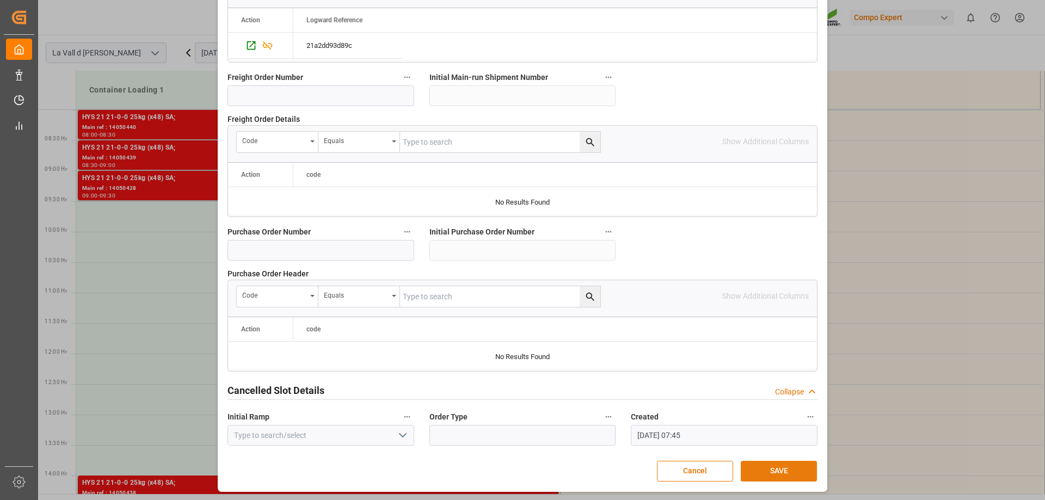
type input "24576"
click at [782, 464] on button "SAVE" at bounding box center [779, 471] width 76 height 21
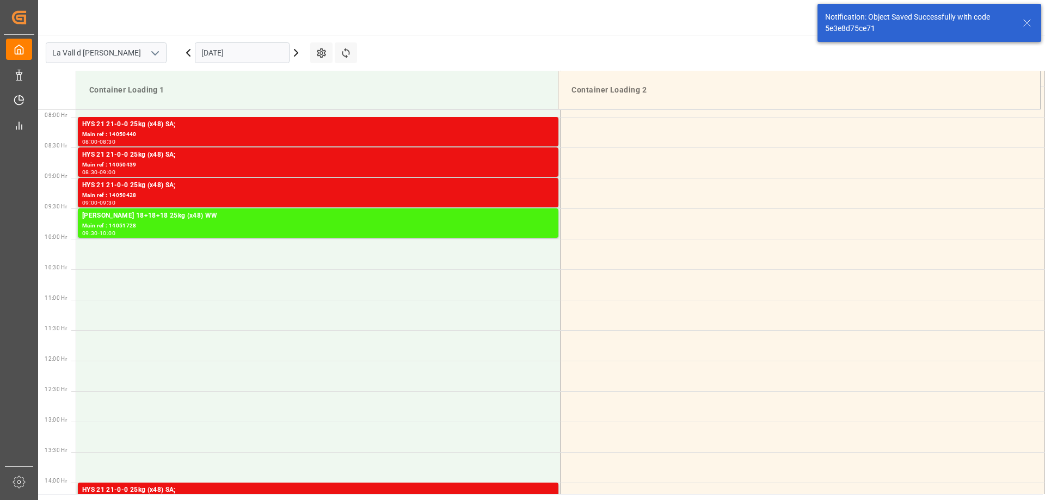
scroll to position [480, 0]
